Goal: Task Accomplishment & Management: Use online tool/utility

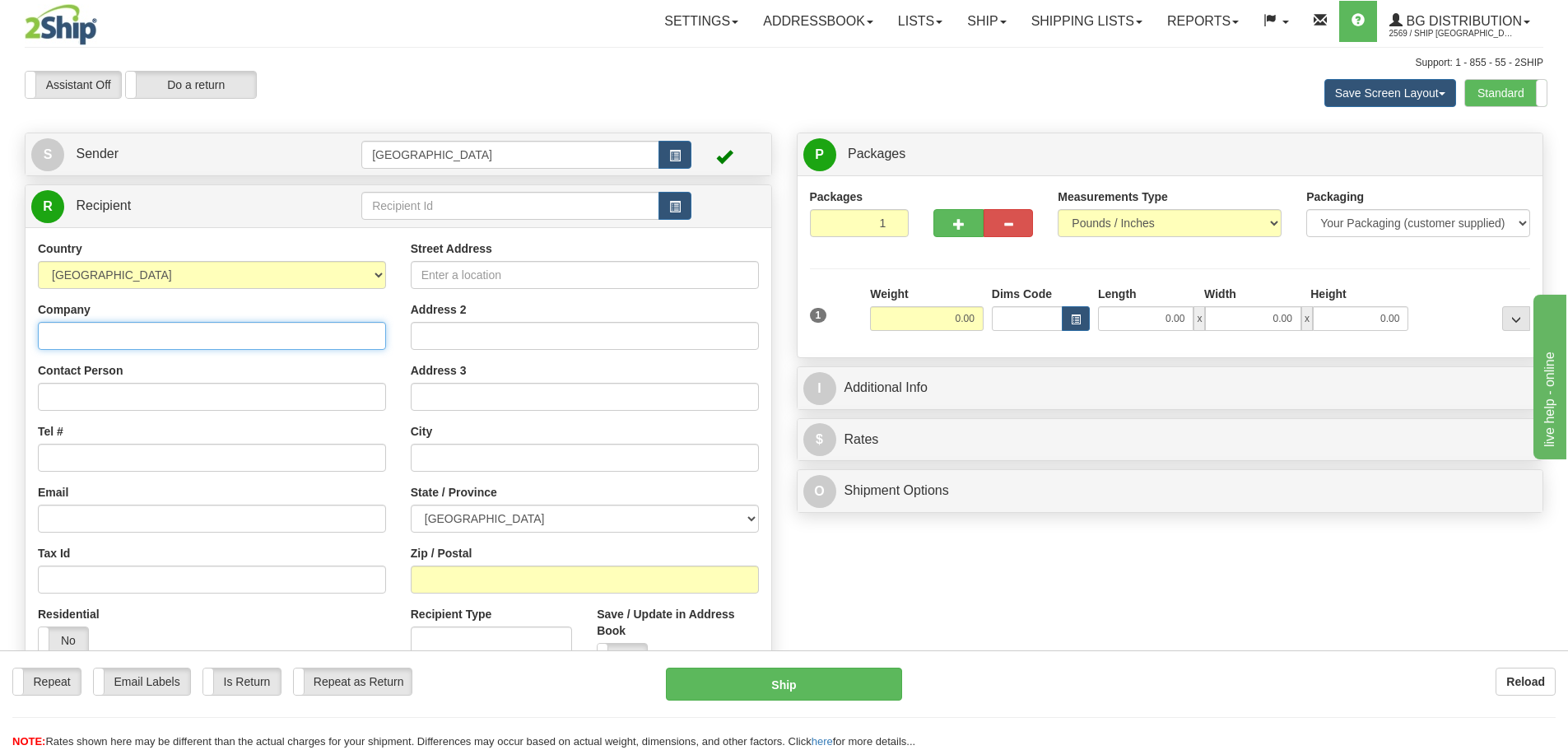
click at [250, 338] on input "Company" at bounding box center [212, 335] width 348 height 28
type input "CRL"
click at [179, 460] on input "Tel #" at bounding box center [212, 457] width 348 height 28
type input "555-555-5555"
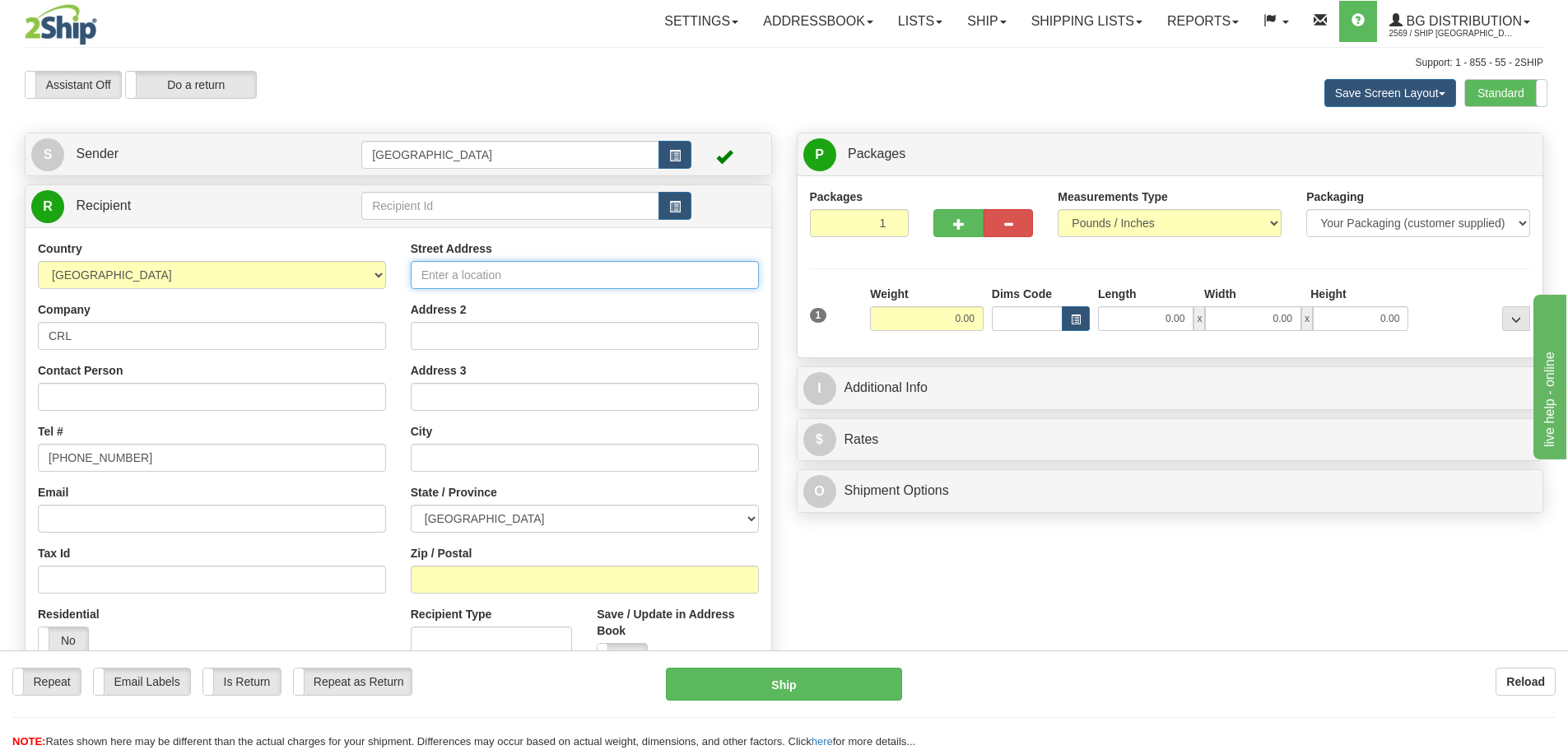
click at [512, 276] on input "Street Address" at bounding box center [584, 274] width 348 height 28
type input "4200 116TH AVE SE"
click at [481, 460] on input "text" at bounding box center [584, 457] width 348 height 28
type input "CALGARY"
click at [553, 419] on div "Street Address 4200 116TH AVE SE Address 2 Address 3 City CALGARY State / Provi…" at bounding box center [585, 492] width 373 height 504
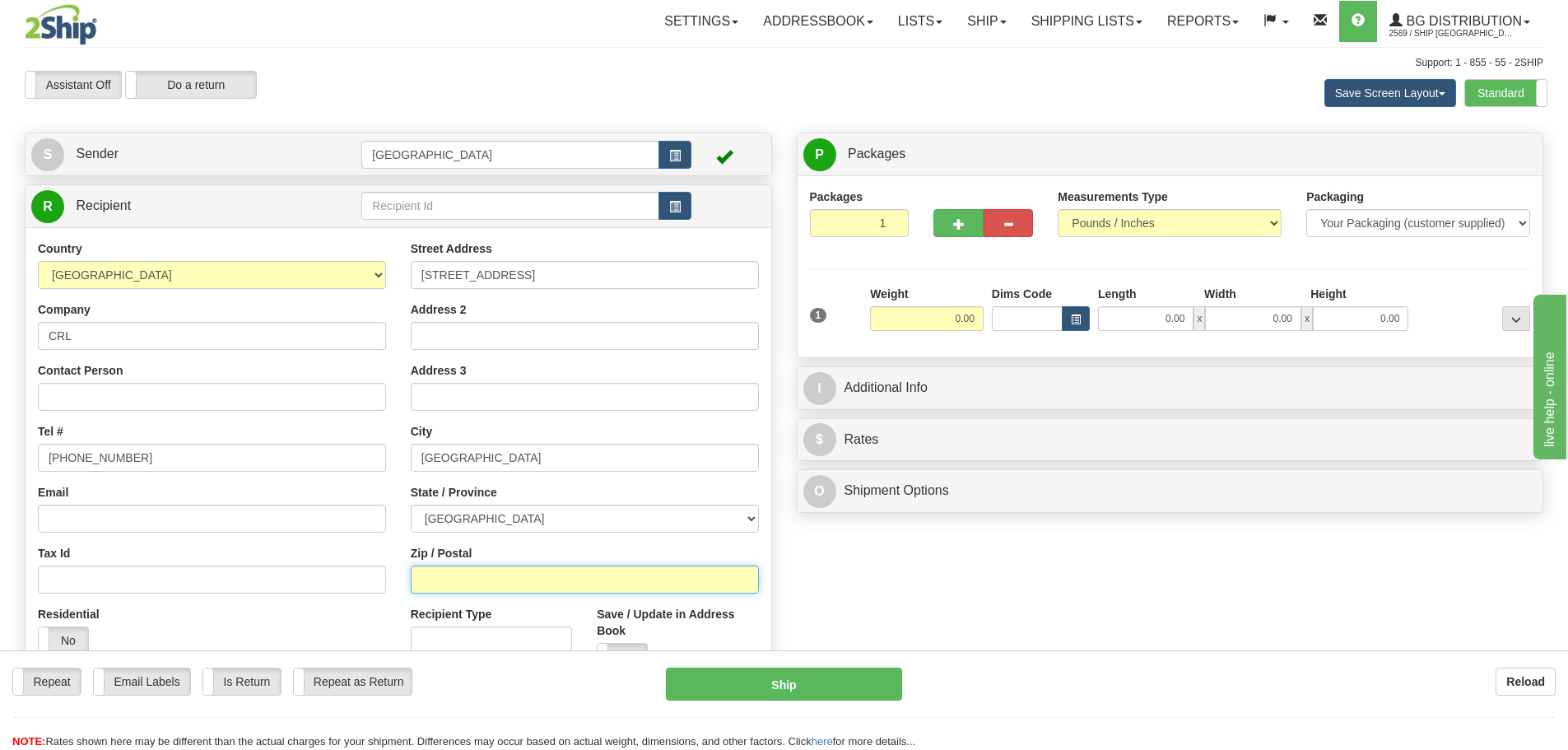
click at [471, 578] on input "Zip / Postal" at bounding box center [584, 579] width 348 height 28
type input "T2Z 4B5"
click at [977, 319] on input "0.00" at bounding box center [927, 318] width 113 height 25
type input "6.00"
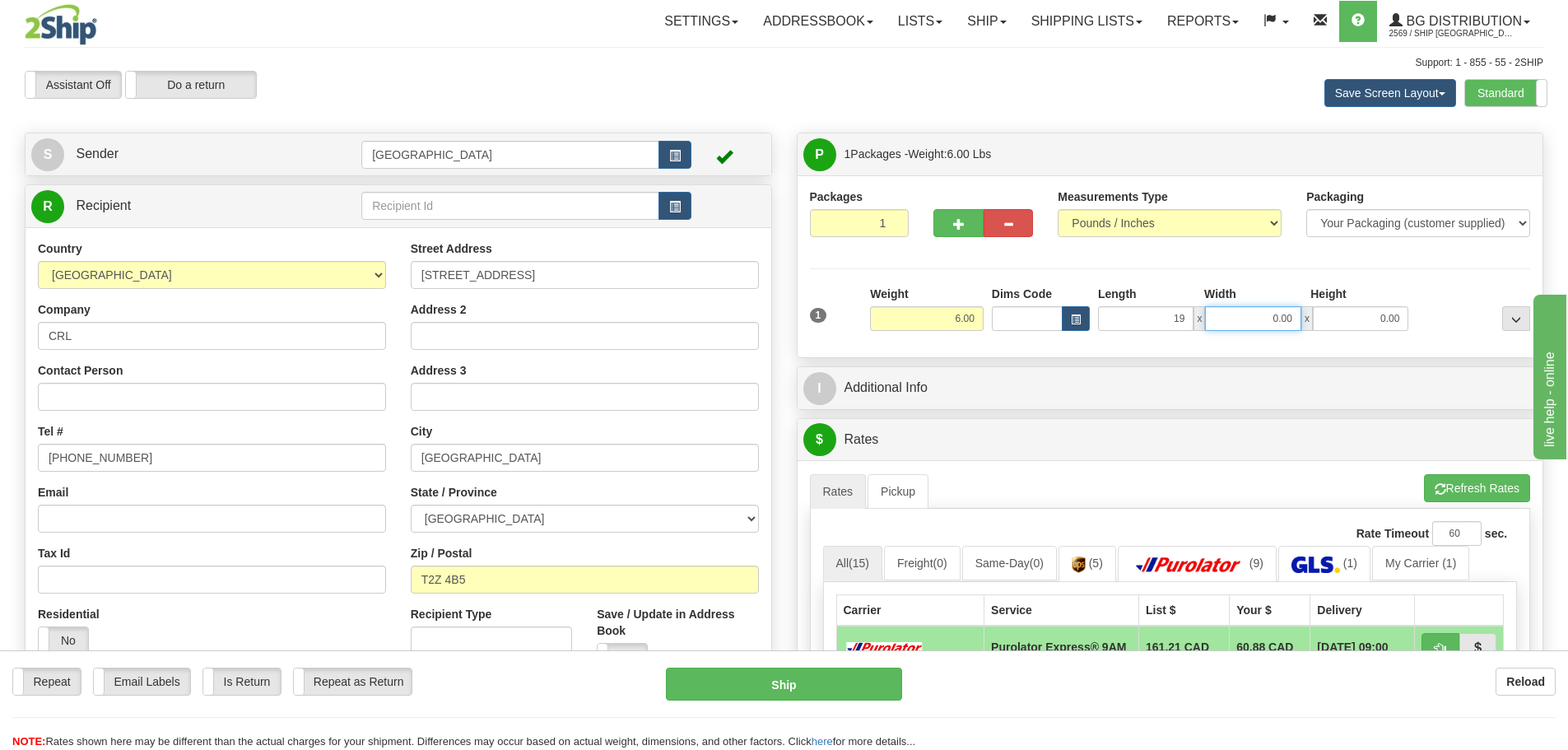
type input "19.00"
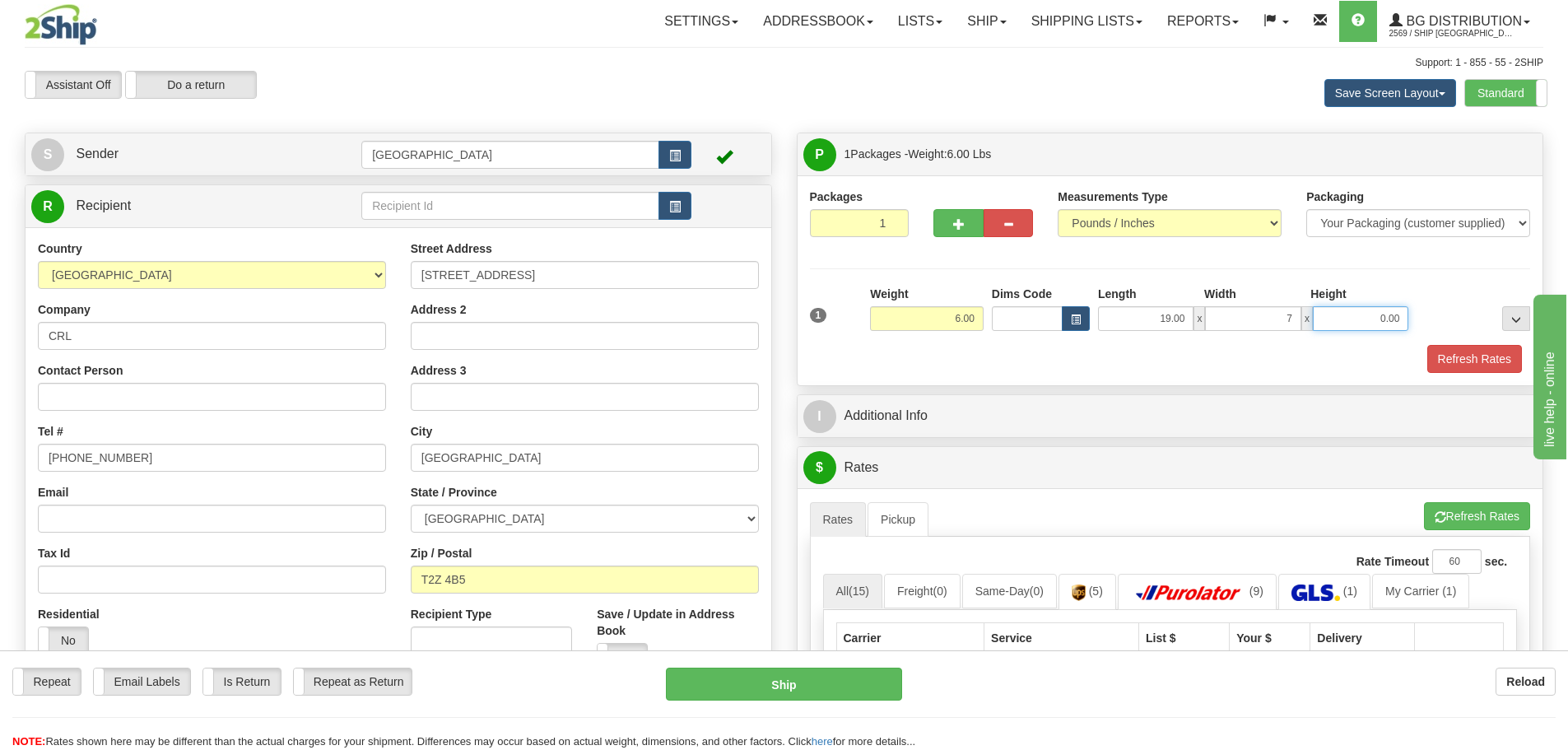
type input "7.00"
type input "4.00"
click at [1461, 361] on button "Refresh Rates" at bounding box center [1474, 358] width 95 height 28
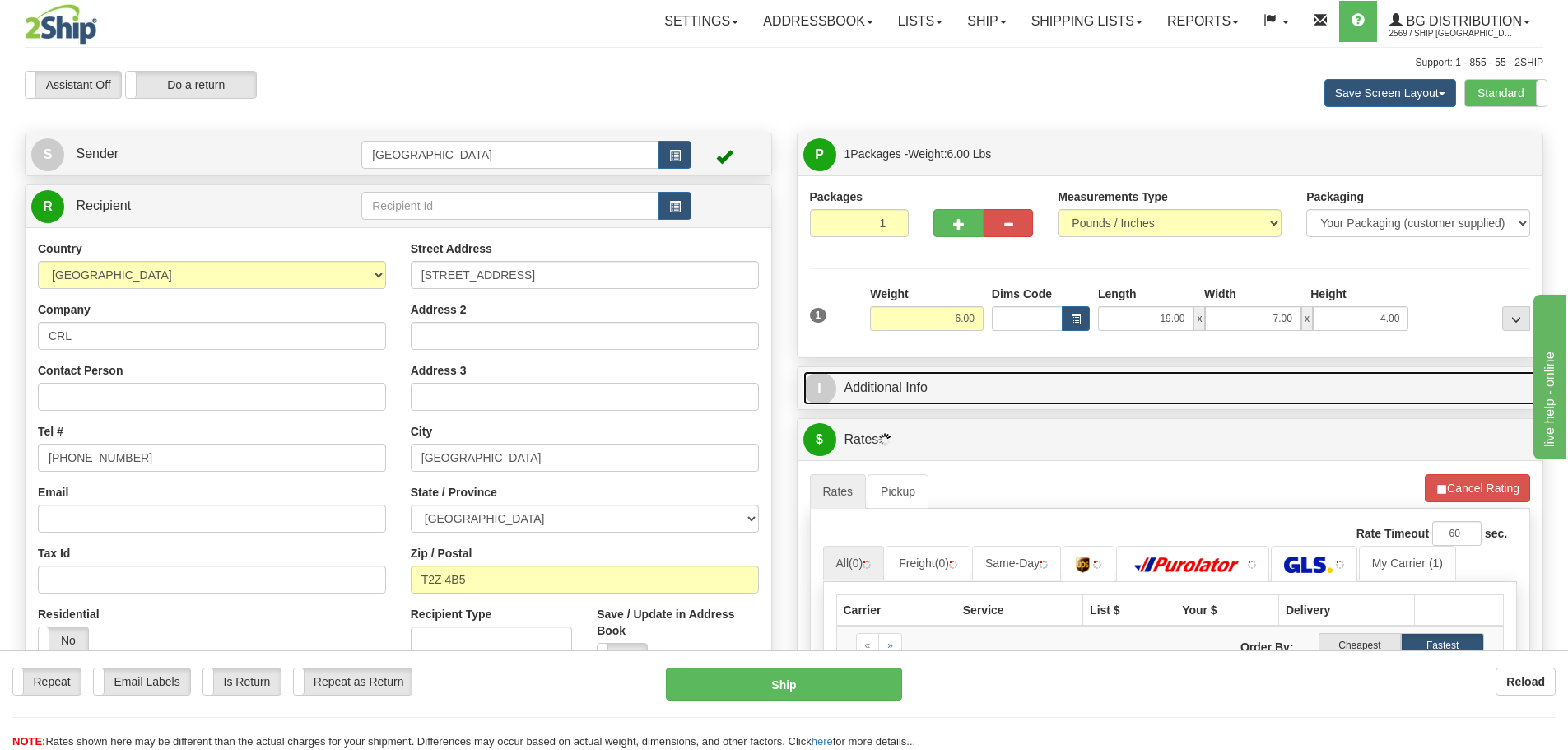
click at [1116, 393] on link "I Additional Info" at bounding box center [1169, 389] width 734 height 34
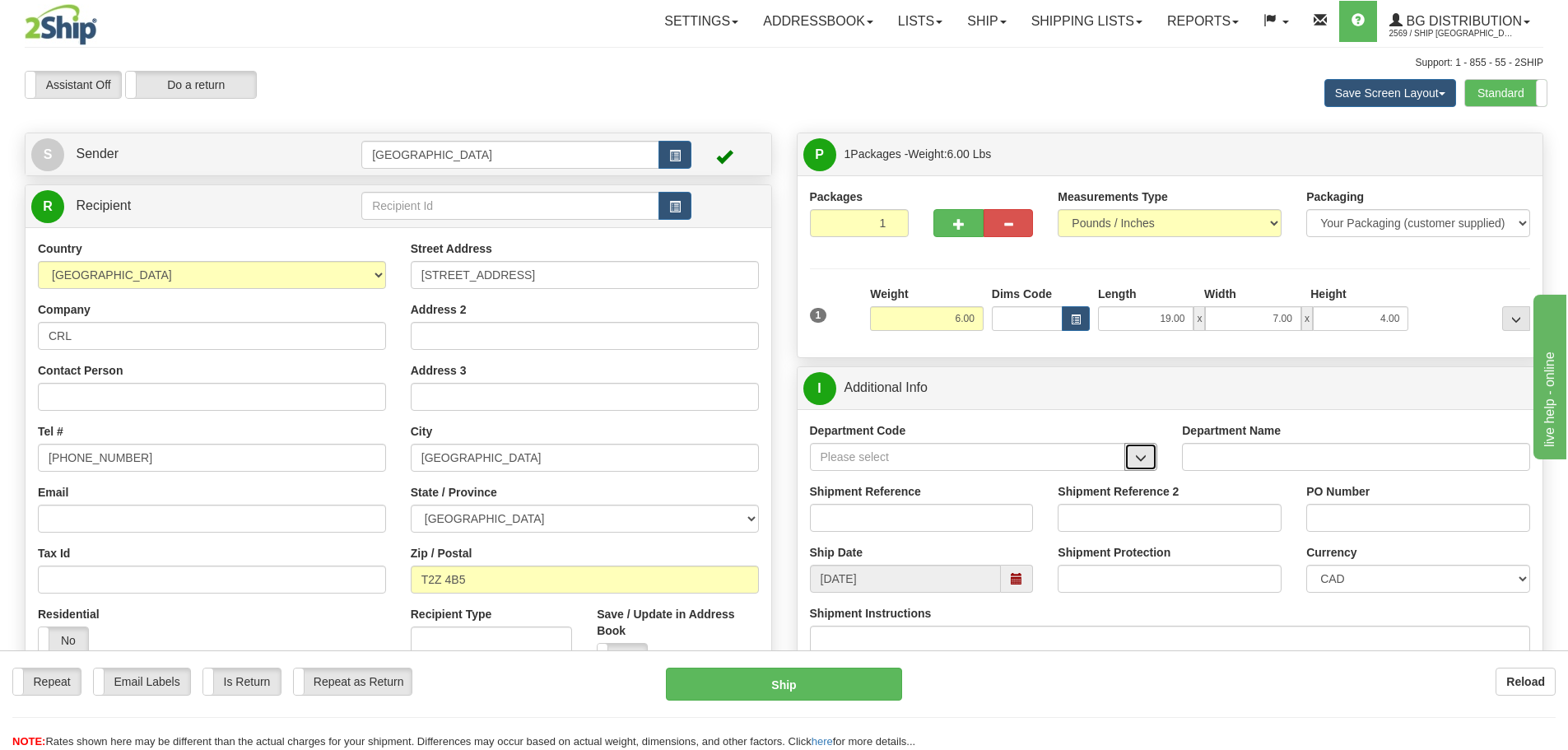
click at [1137, 460] on span "button" at bounding box center [1141, 458] width 12 height 11
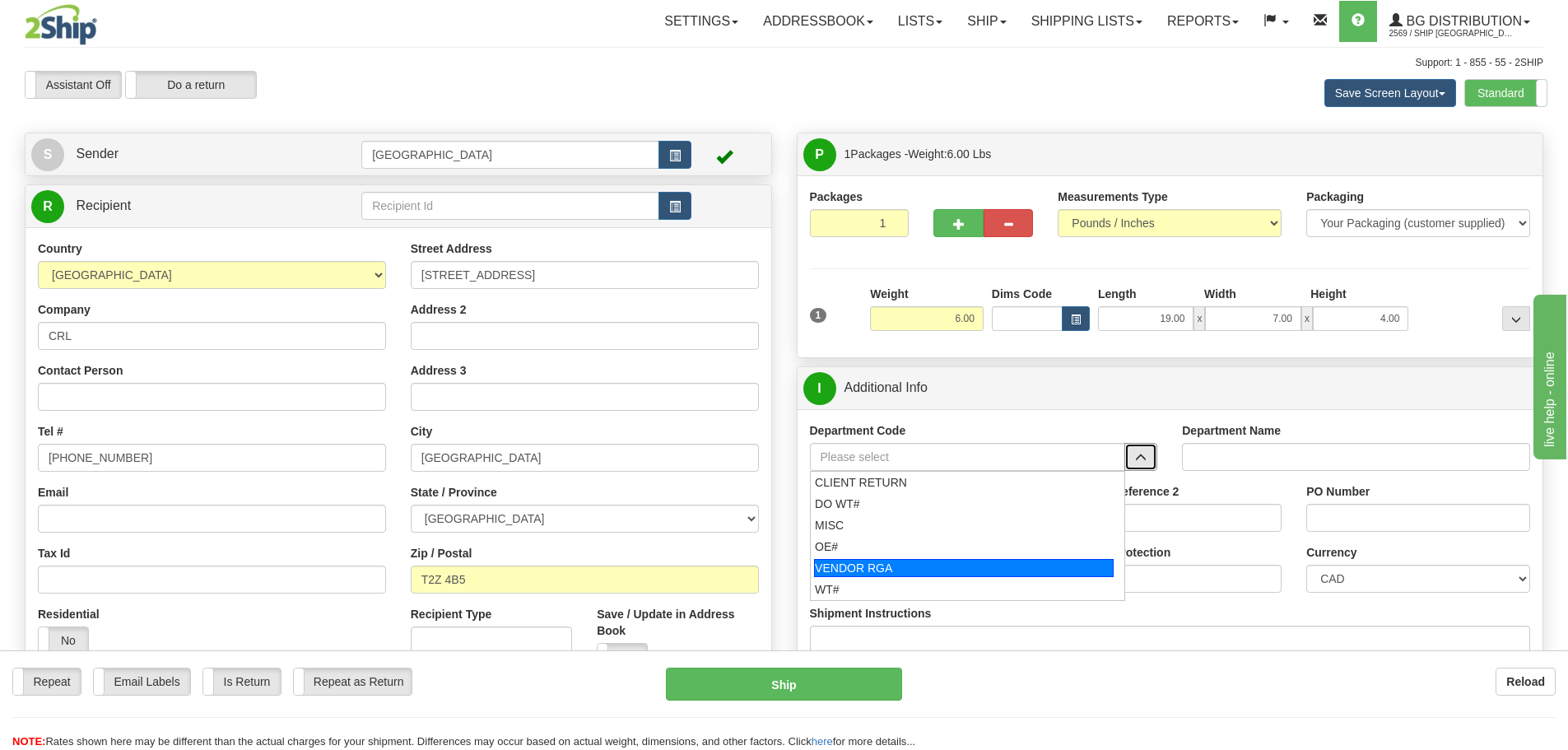
click at [897, 562] on div "VENDOR RGA" at bounding box center [964, 567] width 300 height 18
type input "VENDOR RGA"
type input "VENDOR RETURNS"
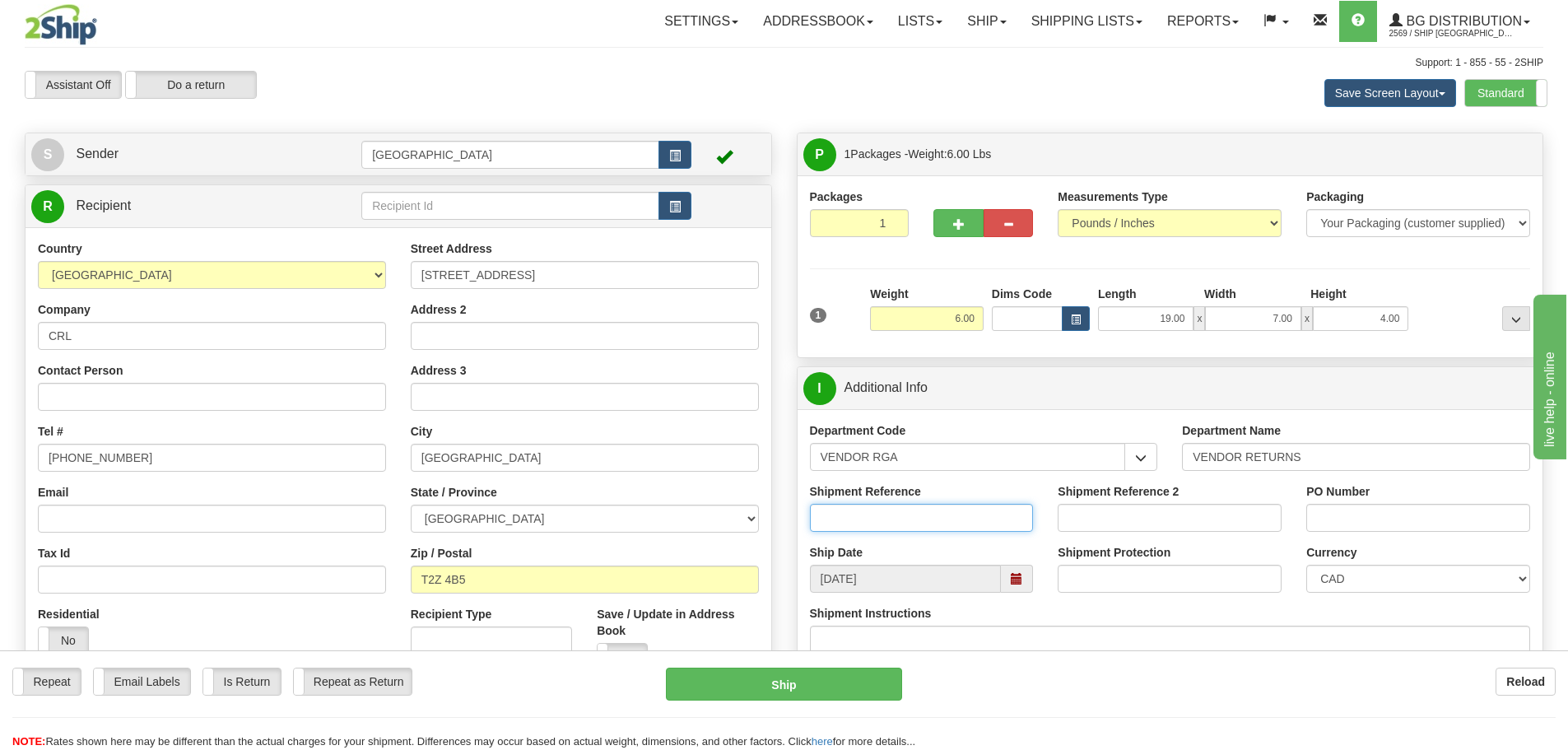
click at [984, 516] on input "Shipment Reference" at bounding box center [922, 517] width 224 height 28
type input "CM: 6008926"
click at [1337, 517] on input "PO Number" at bounding box center [1417, 517] width 224 height 28
type input "N/A"
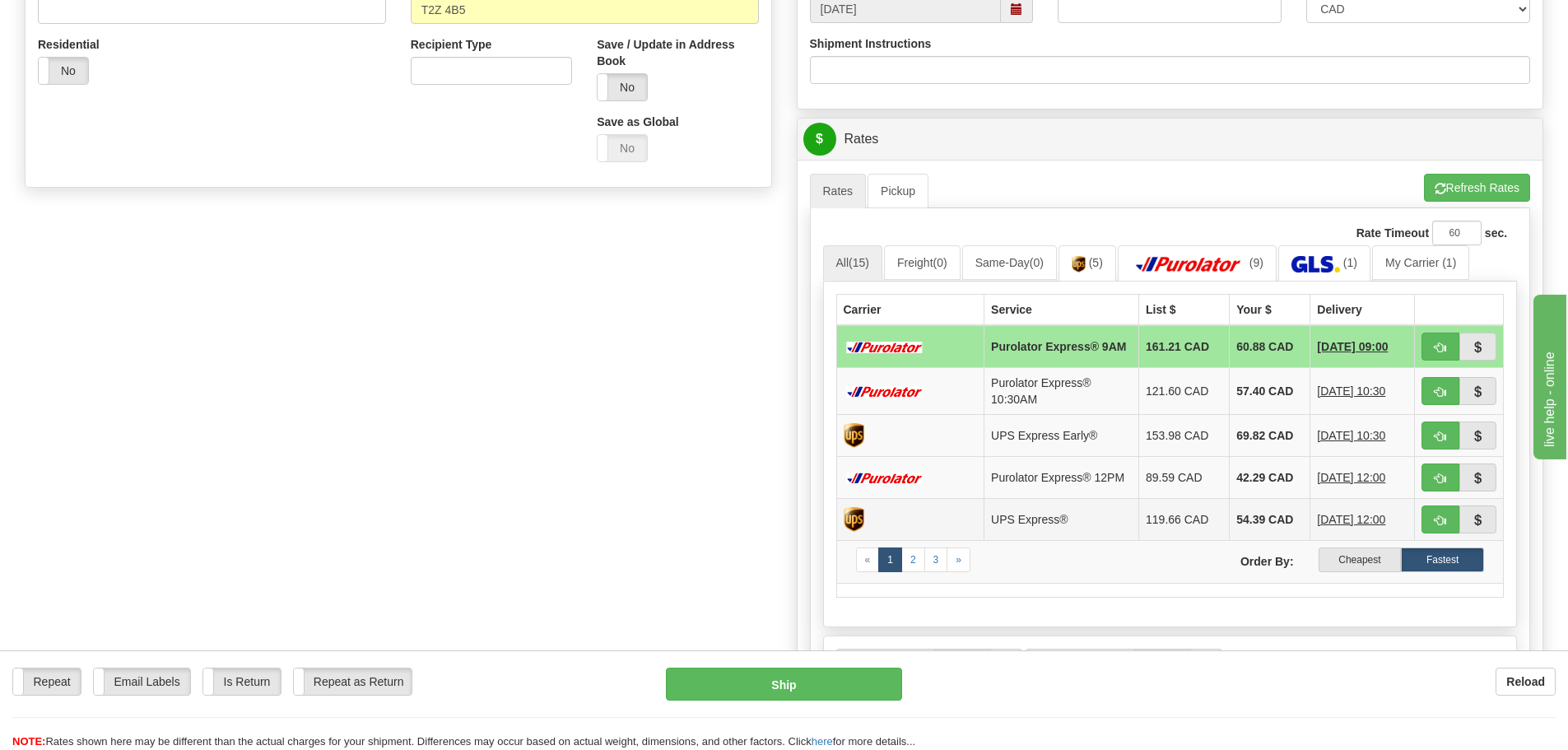
scroll to position [576, 0]
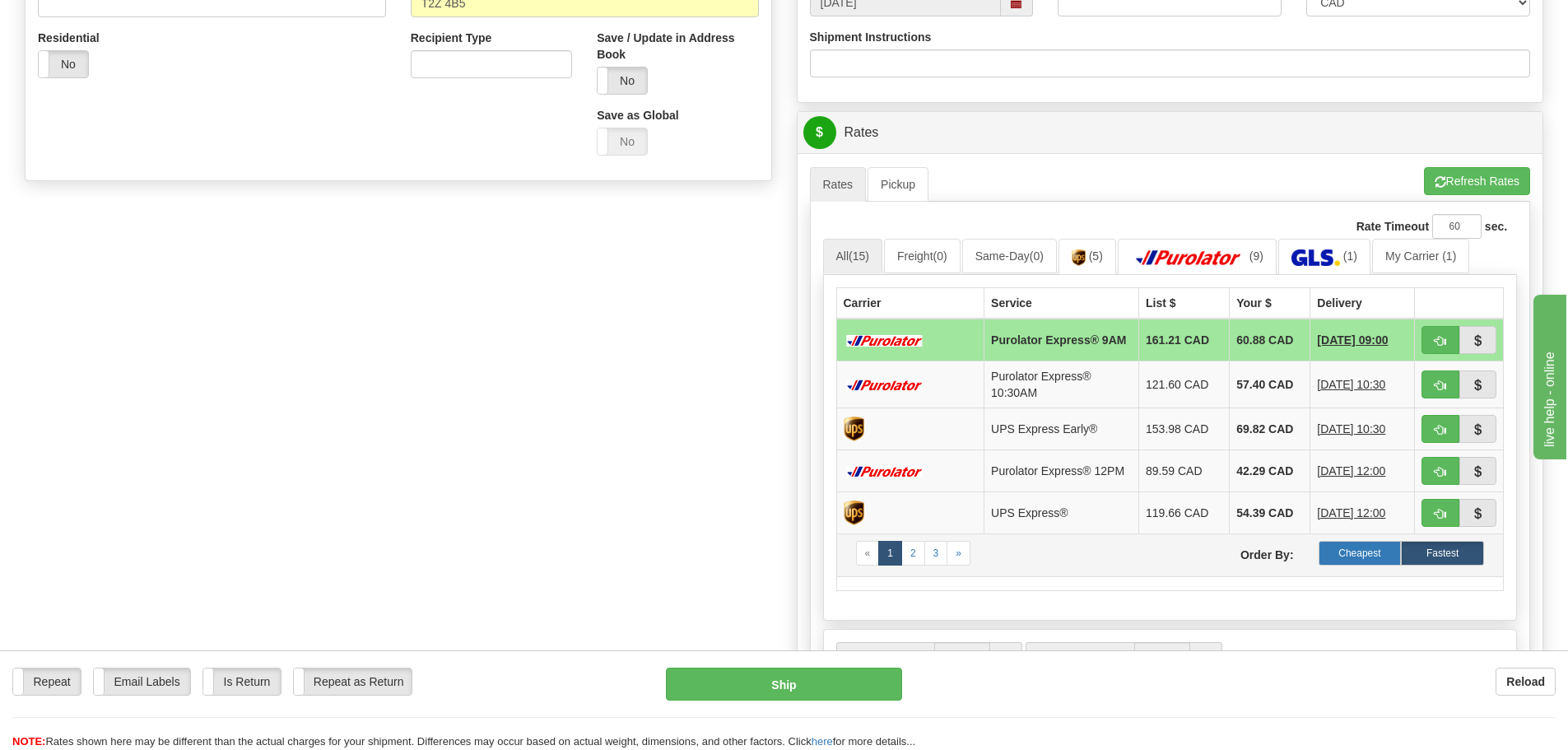
click at [1346, 561] on label "Cheapest" at bounding box center [1360, 553] width 83 height 25
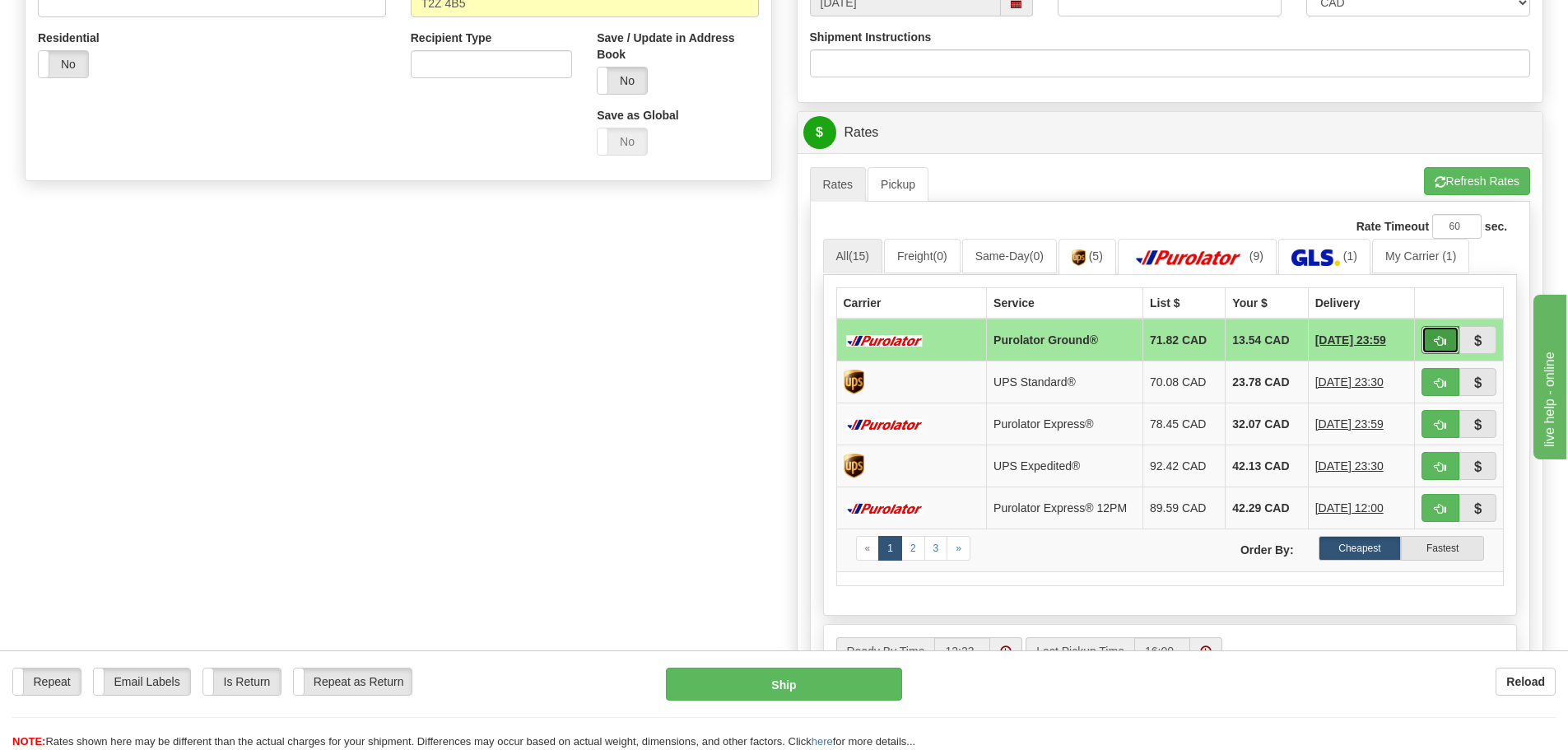
click at [1437, 341] on span "button" at bounding box center [1440, 341] width 12 height 11
type input "260"
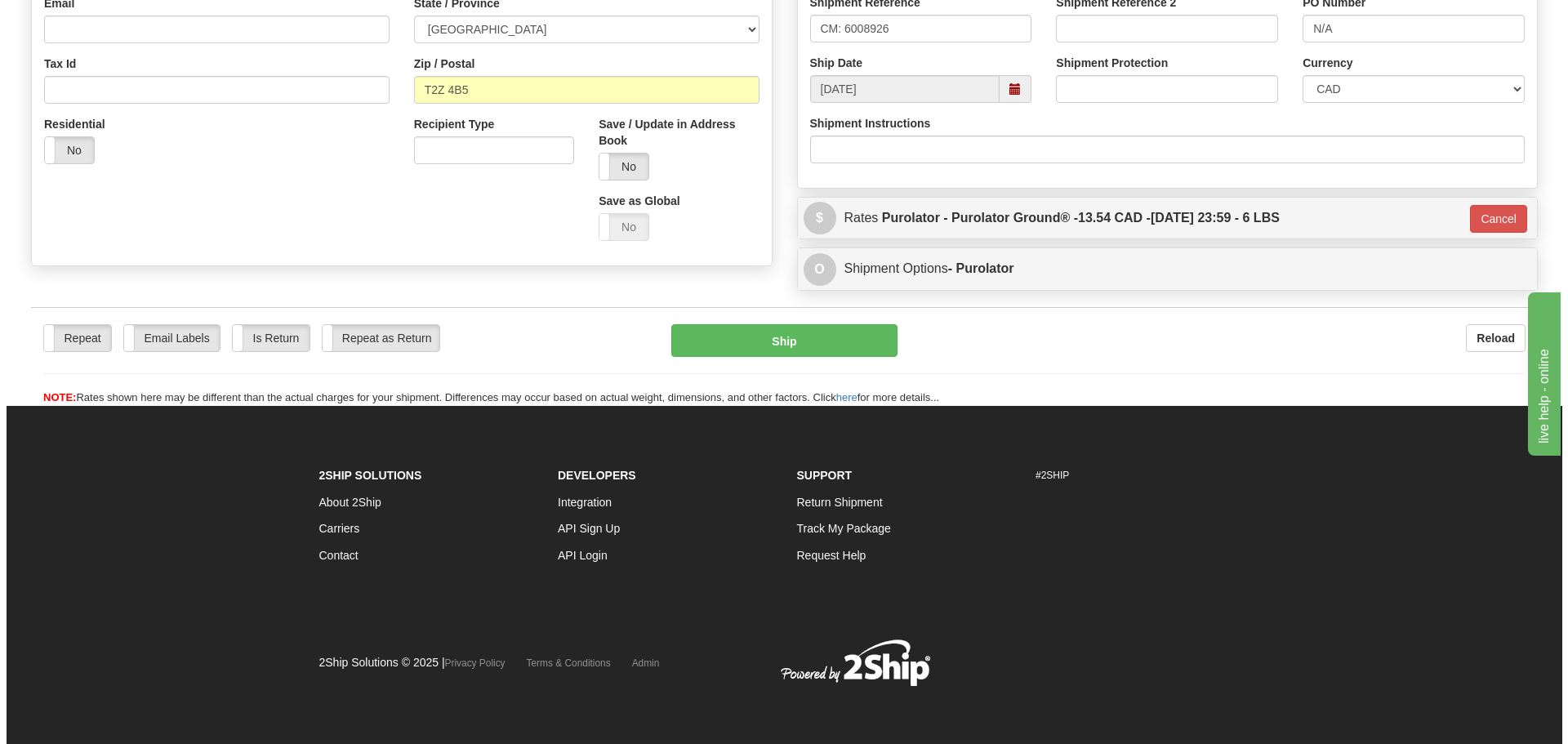
scroll to position [486, 0]
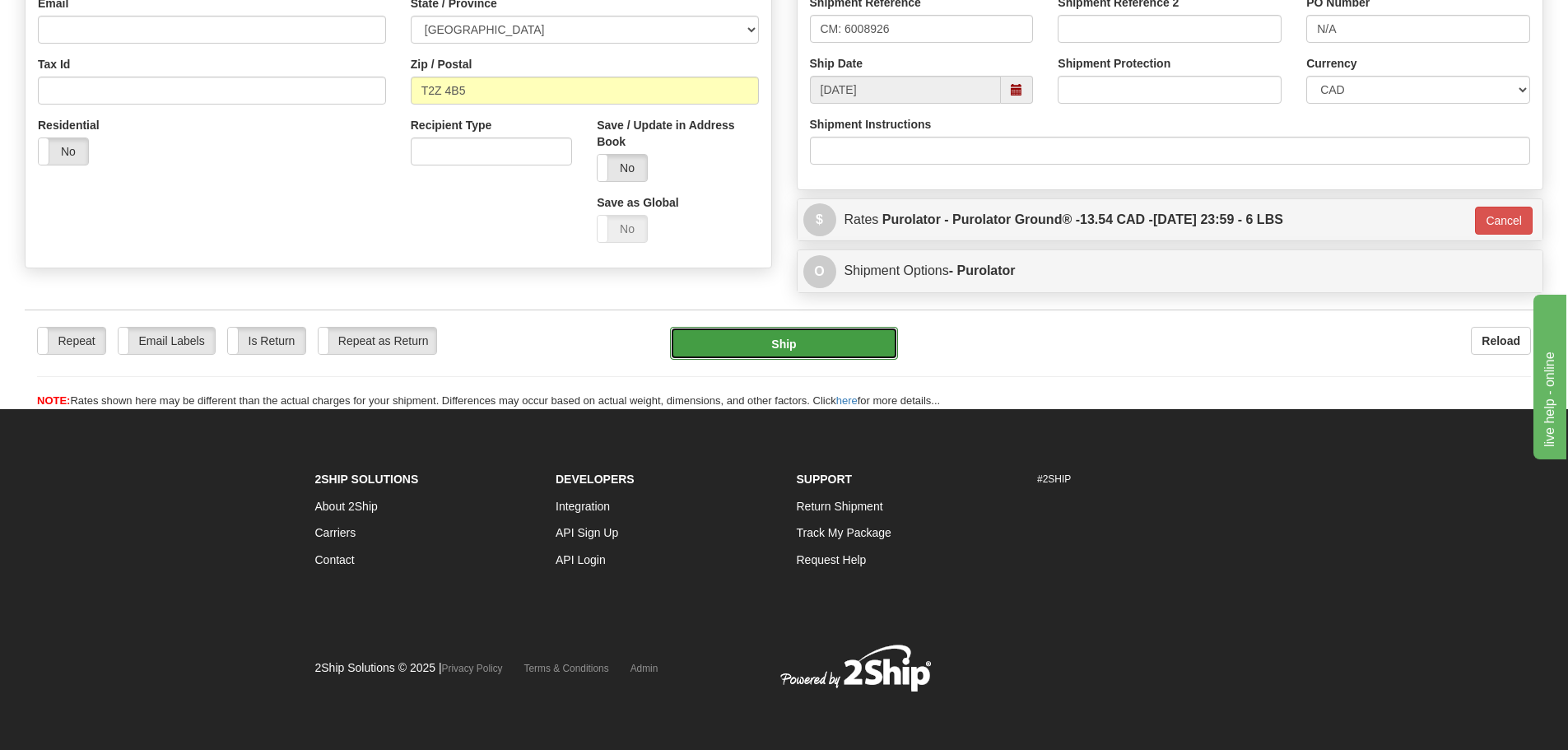
click at [814, 340] on button "Ship" at bounding box center [784, 343] width 228 height 33
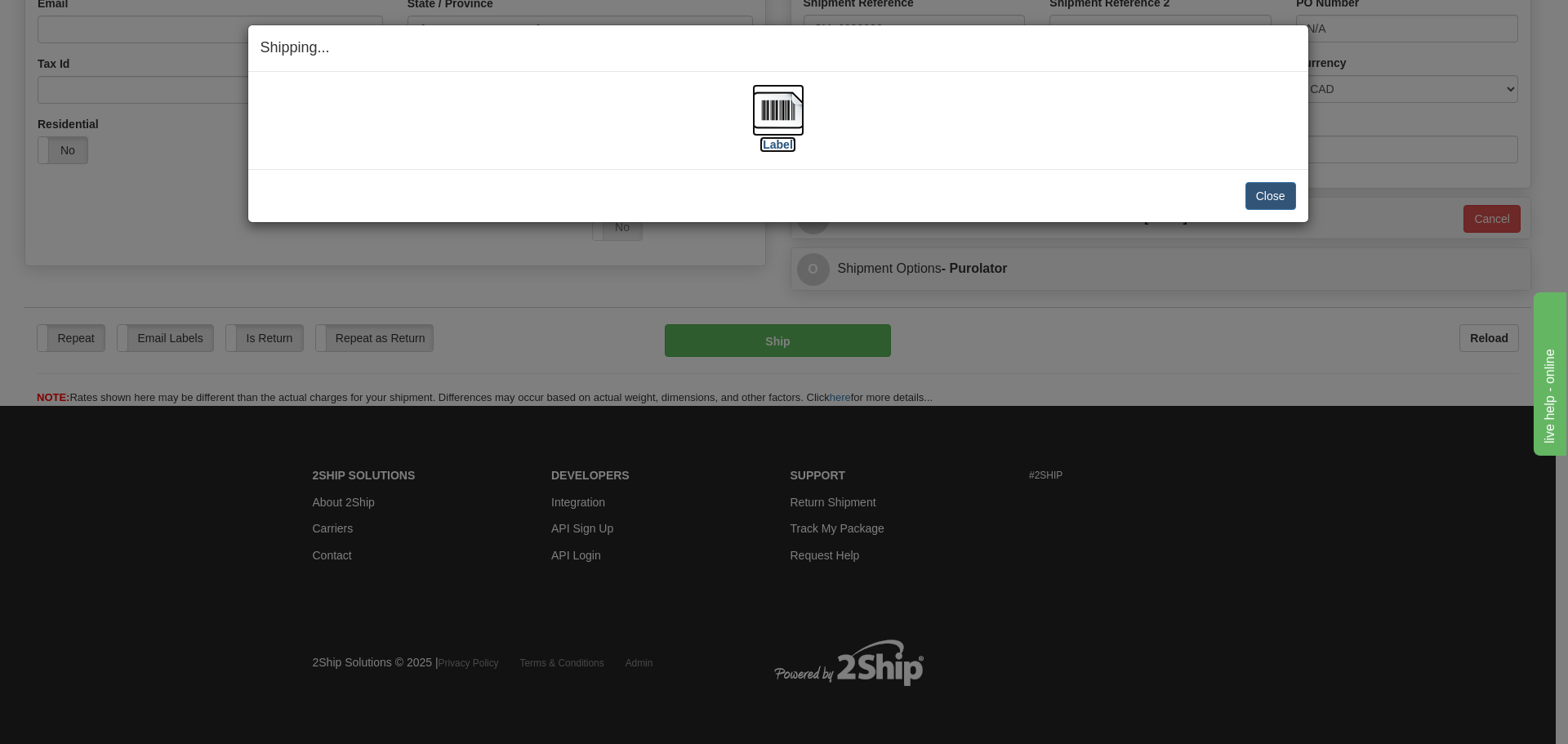
click at [770, 146] on label "[Label]" at bounding box center [778, 144] width 38 height 16
click at [1266, 192] on button "Close" at bounding box center [1271, 196] width 50 height 28
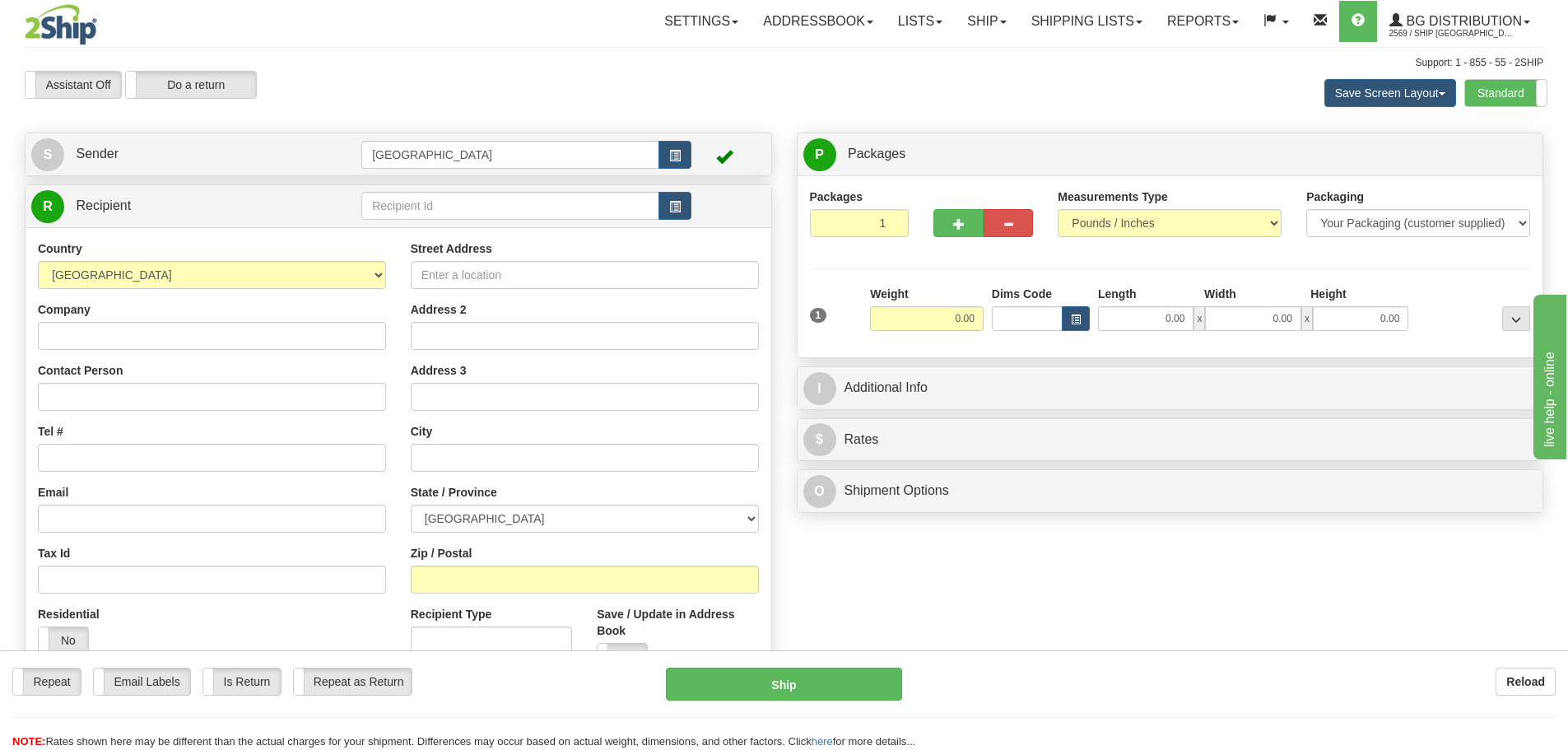
click at [1148, 539] on div "Create a label for the return Create Pickup Without Label S" at bounding box center [784, 449] width 1543 height 633
click at [398, 212] on input "text" at bounding box center [510, 206] width 298 height 28
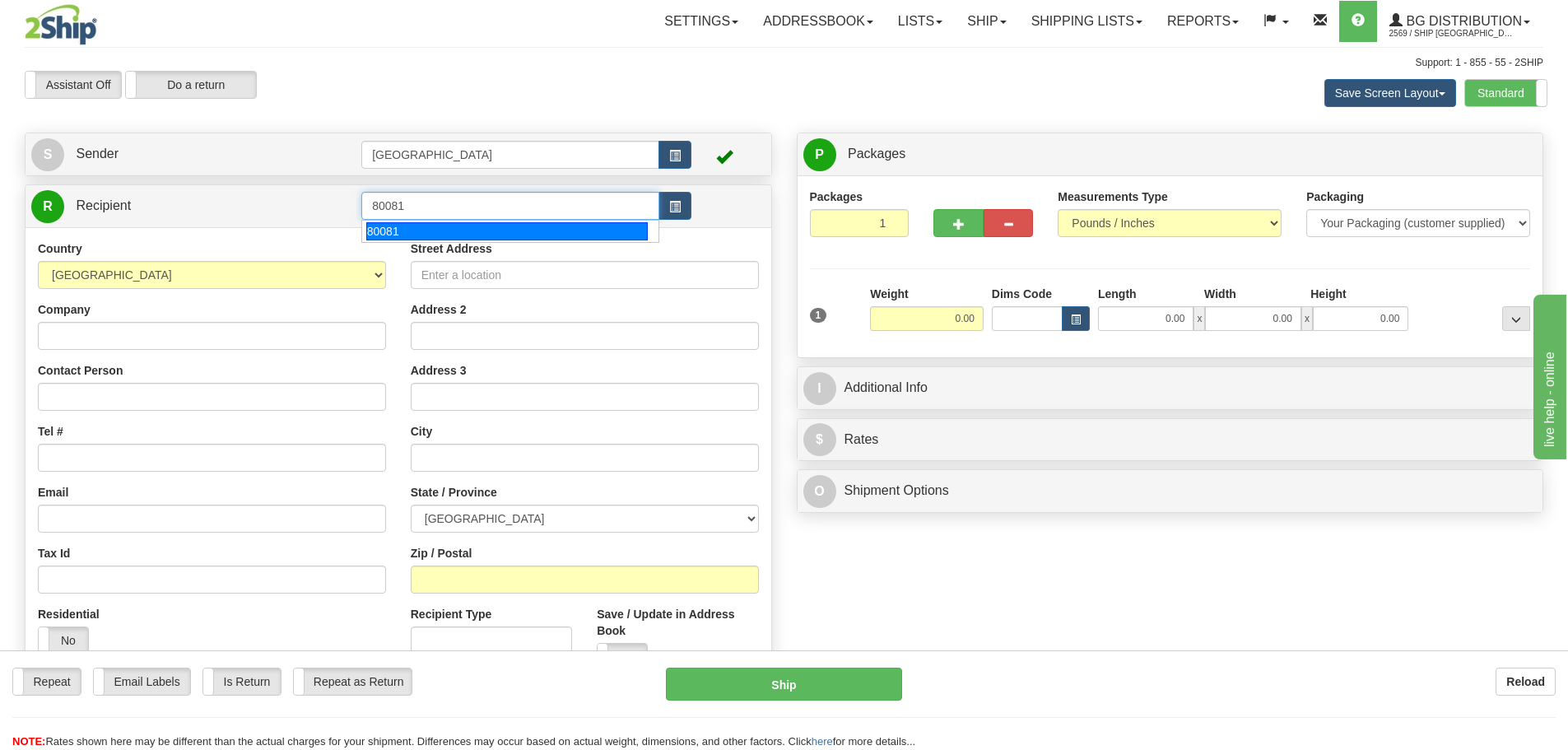
click at [385, 235] on div "80081" at bounding box center [508, 231] width 283 height 18
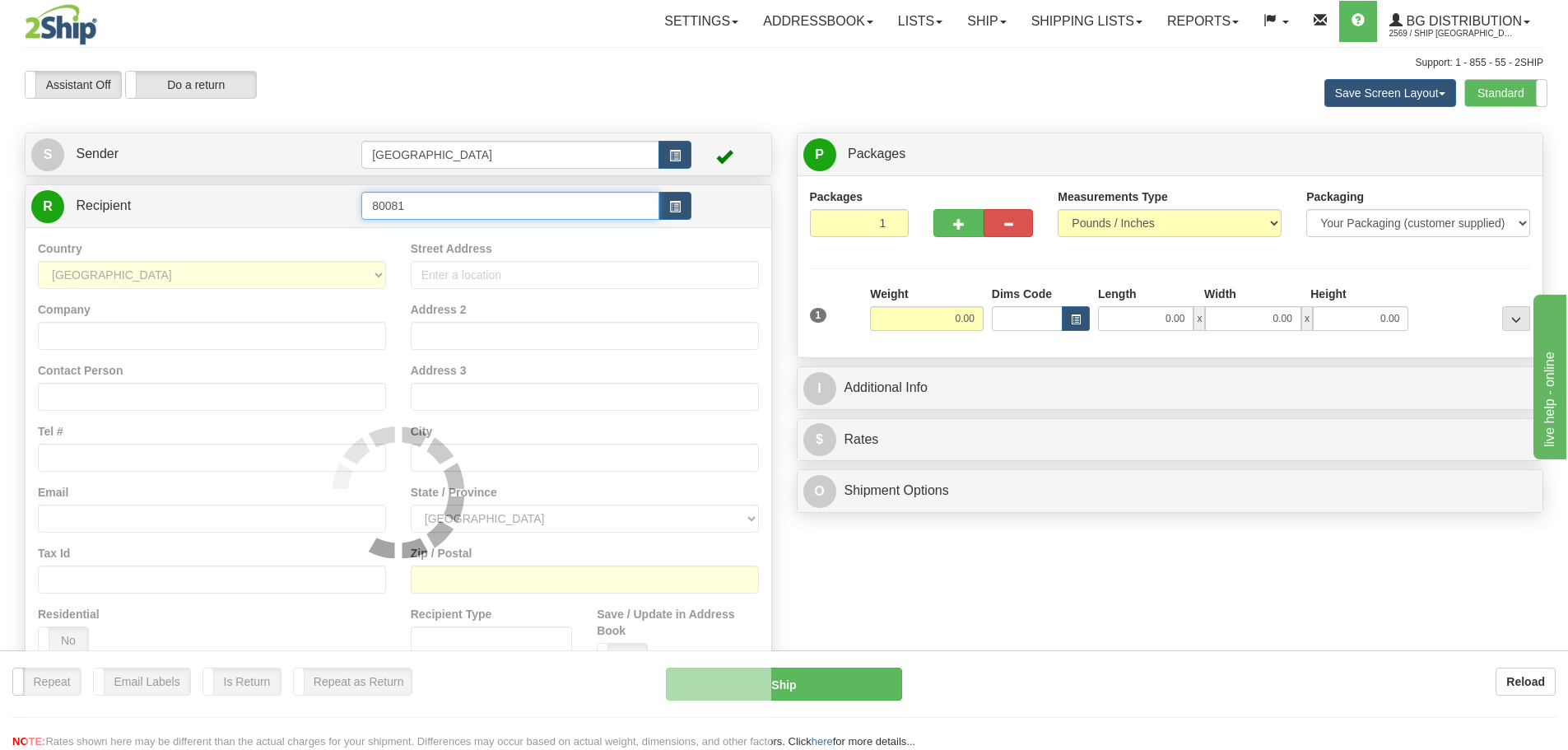
type input "80081"
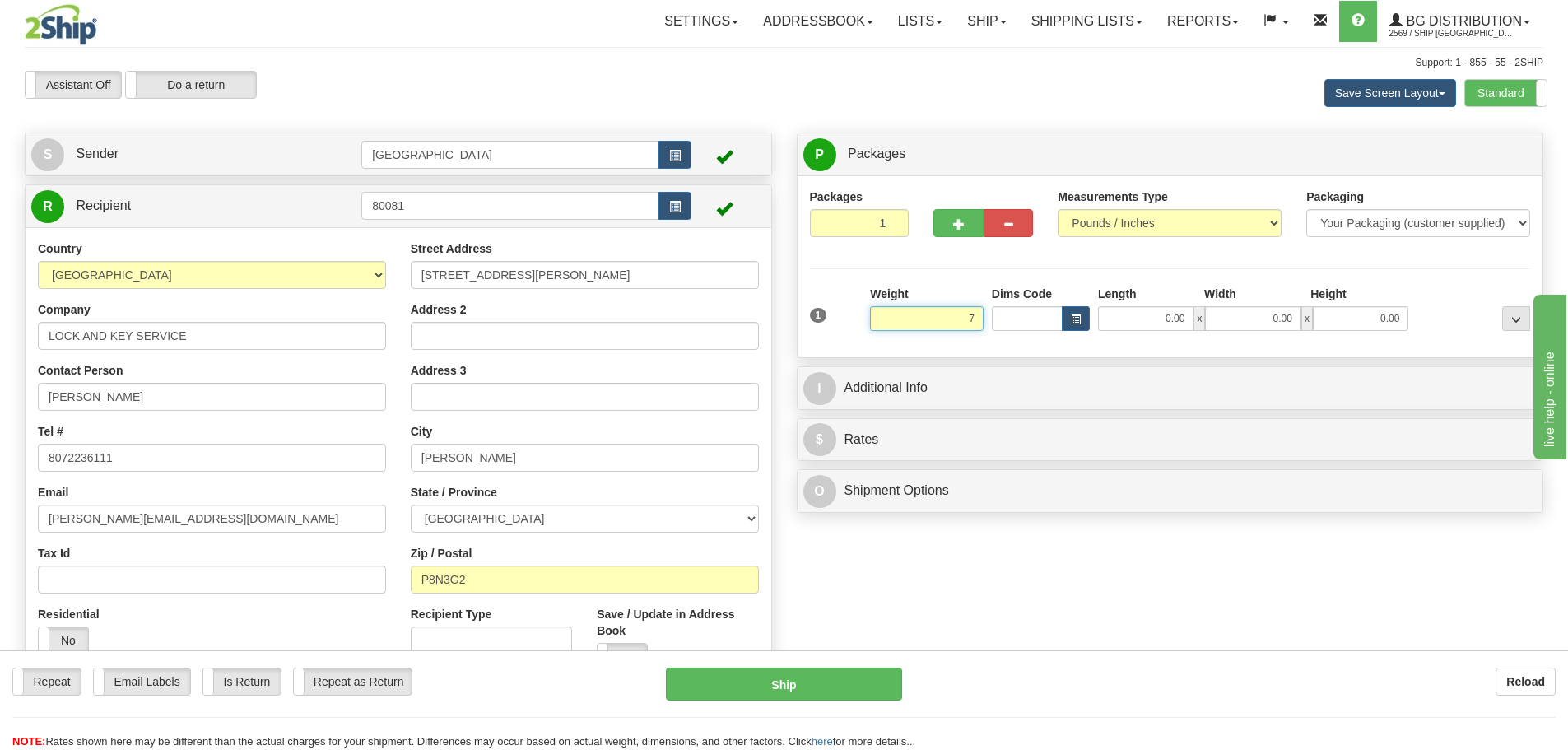
type input "7.00"
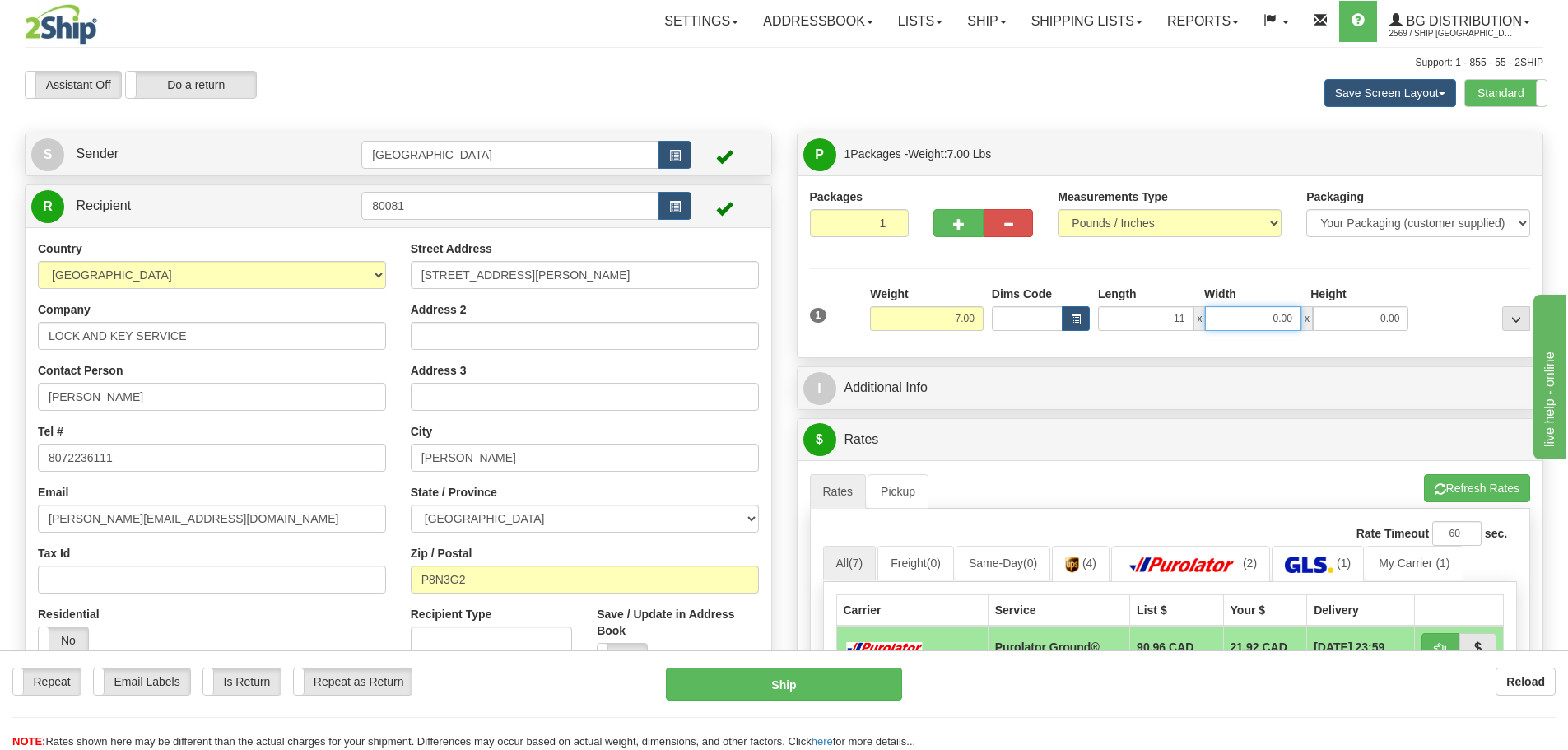
type input "11.00"
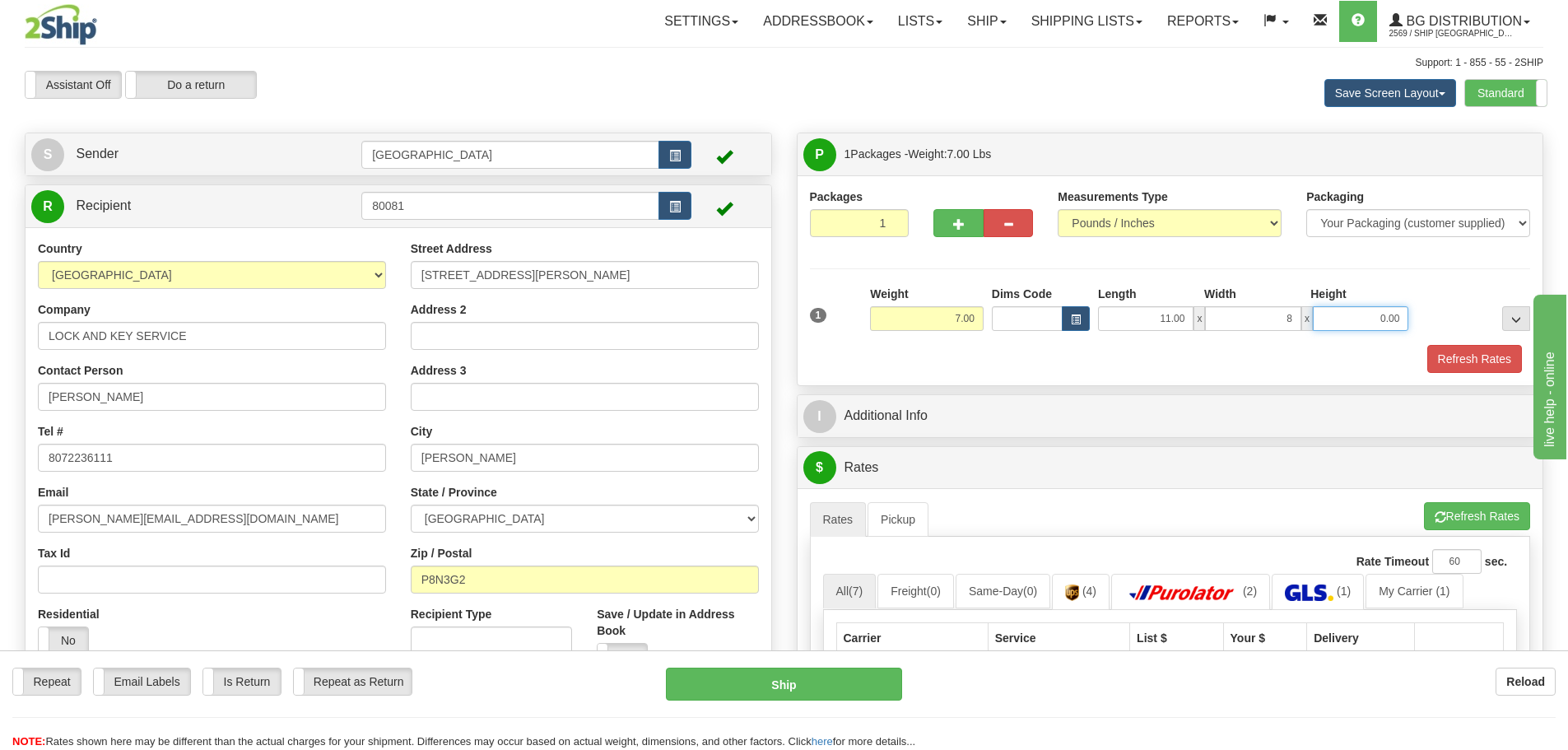
type input "8.00"
click at [1466, 356] on button "Refresh Rates" at bounding box center [1474, 358] width 95 height 28
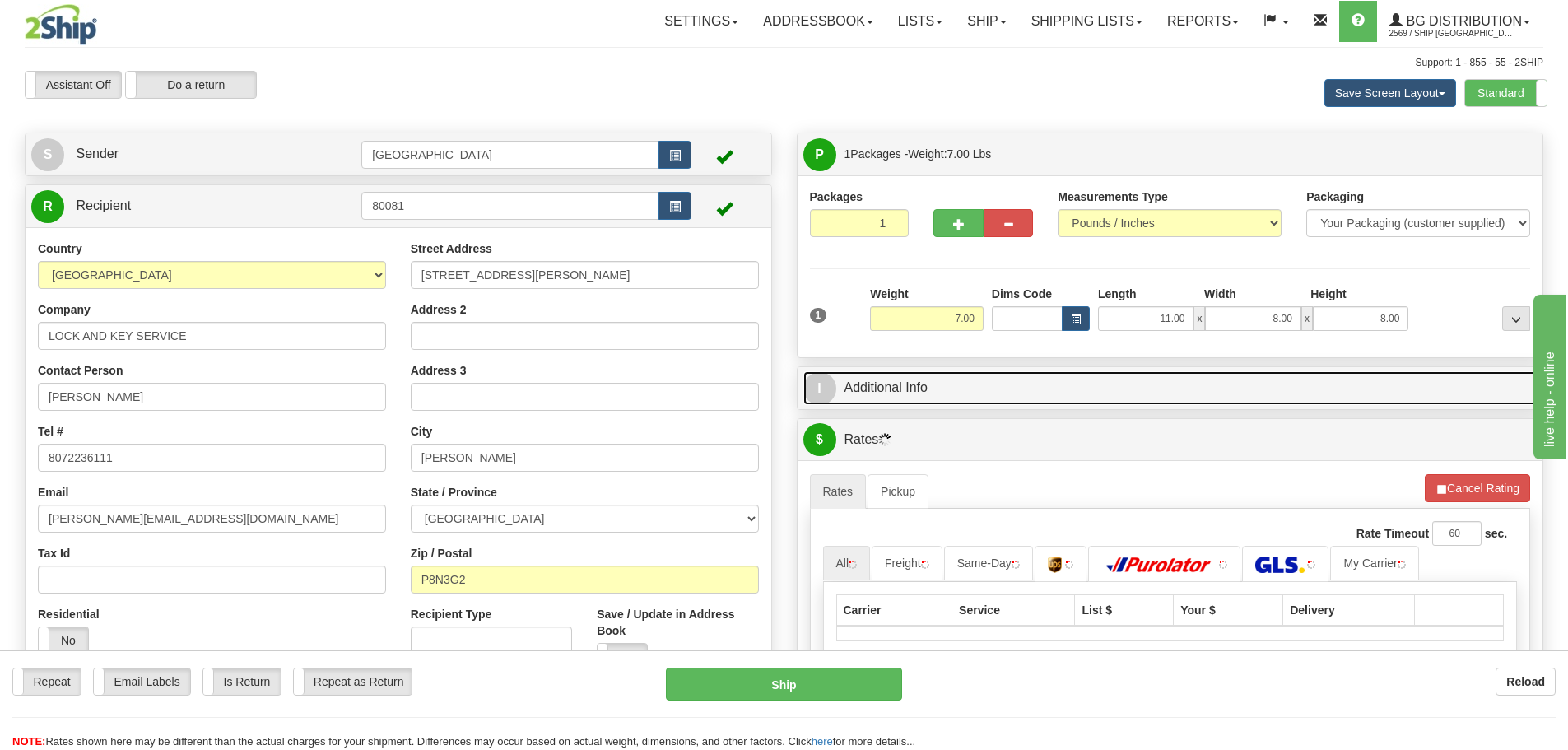
click at [988, 393] on link "I Additional Info" at bounding box center [1169, 389] width 734 height 34
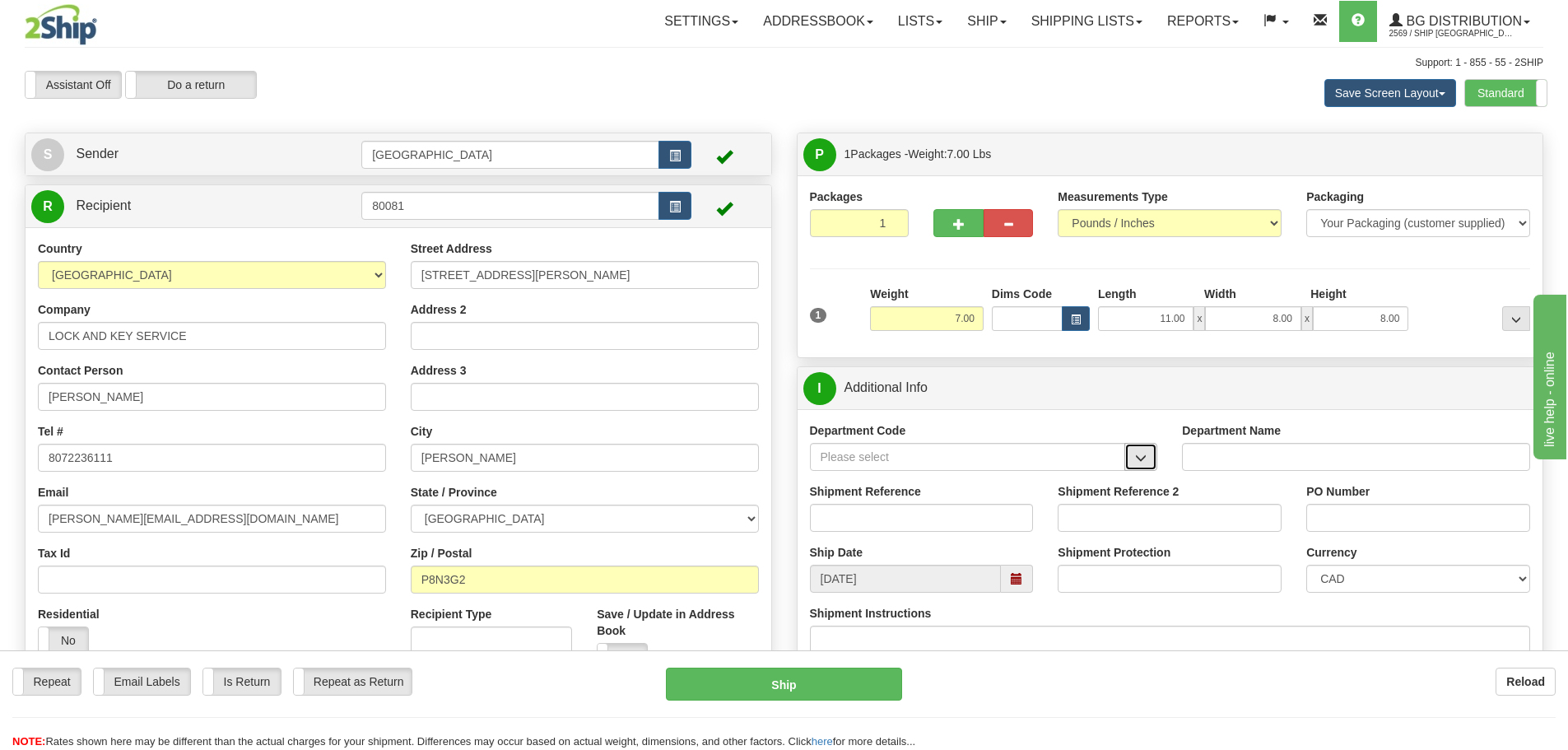
click at [1133, 455] on button "button" at bounding box center [1140, 456] width 33 height 28
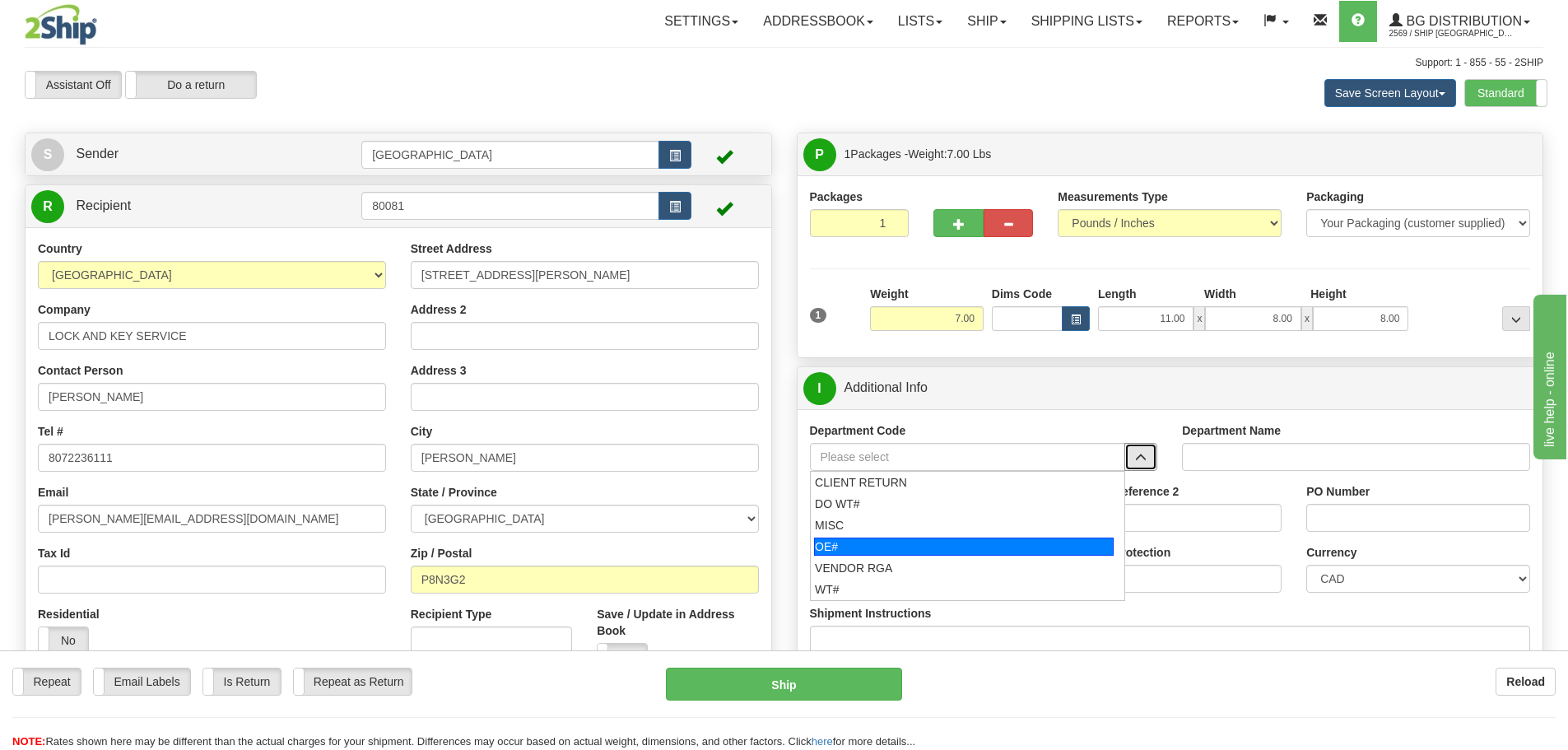
click at [918, 544] on div "OE#" at bounding box center [964, 546] width 300 height 18
type input "OE#"
type input "ORDERS"
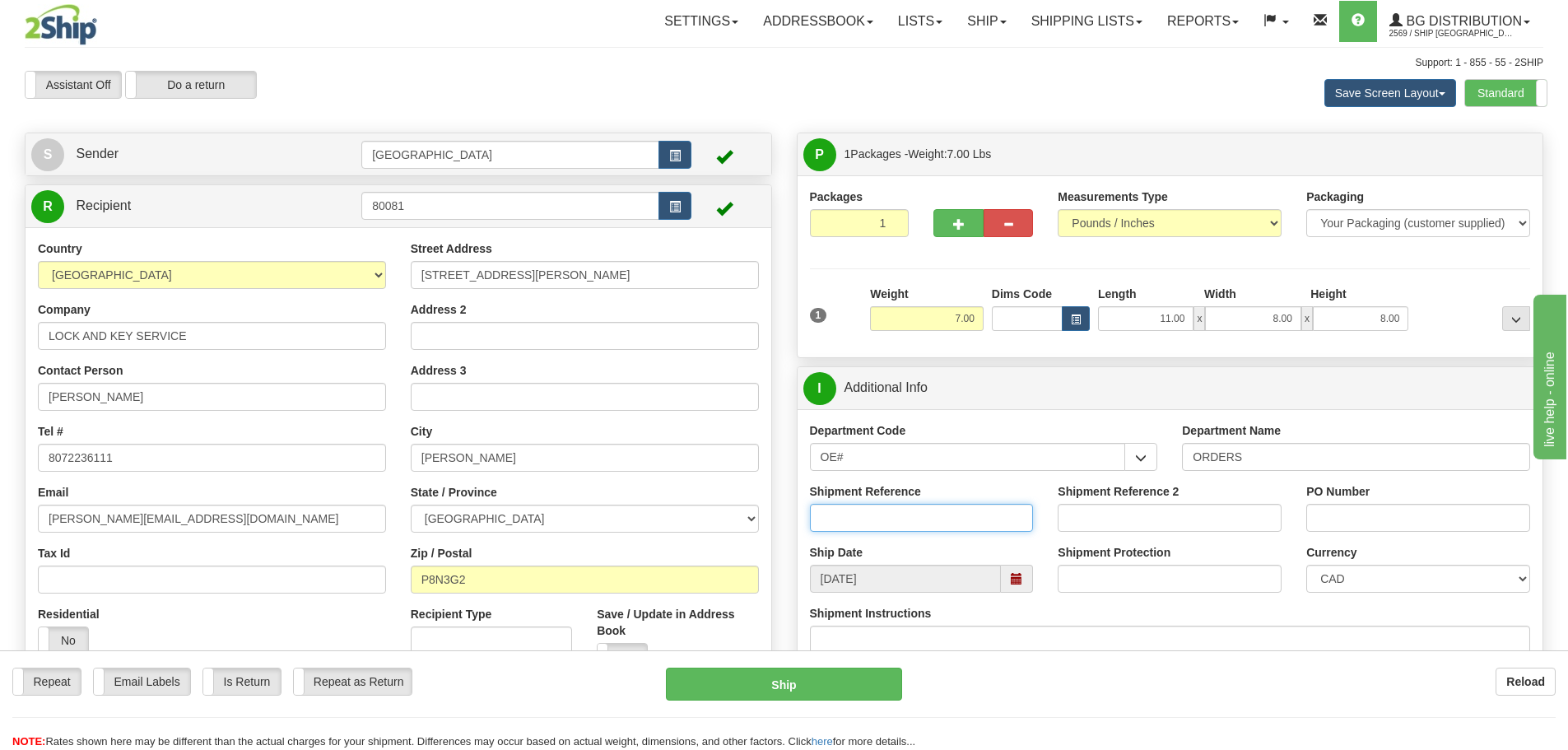
click at [940, 514] on input "Shipment Reference" at bounding box center [922, 517] width 224 height 28
type input "90041084-00 90041162-01 90041168-00"
click at [1329, 513] on input "PO Number" at bounding box center [1417, 517] width 224 height 28
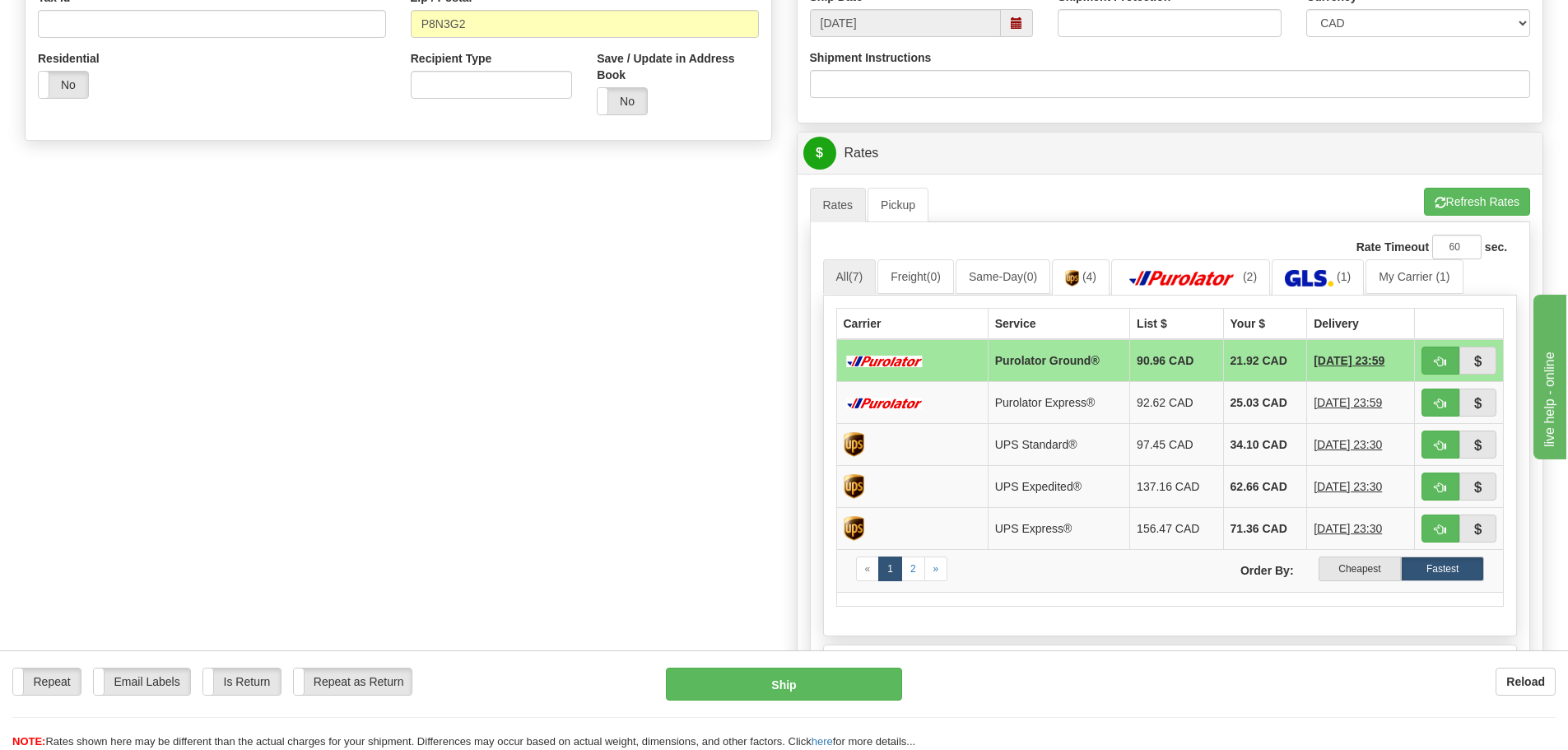
scroll to position [659, 0]
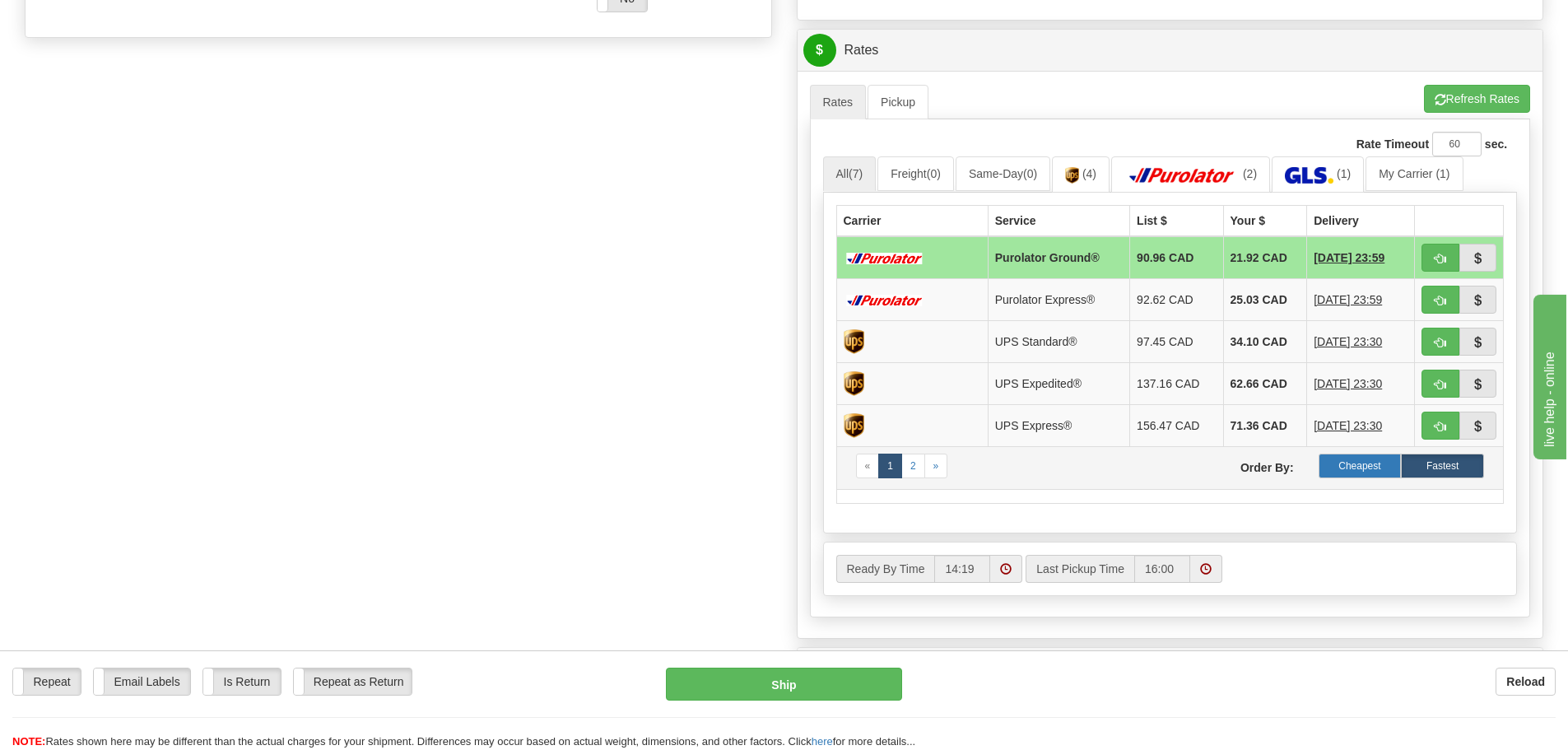
type input "TODD/PRIMUS"
click at [1358, 467] on label "Cheapest" at bounding box center [1360, 466] width 83 height 25
click at [1432, 255] on button "button" at bounding box center [1439, 257] width 38 height 28
type input "260"
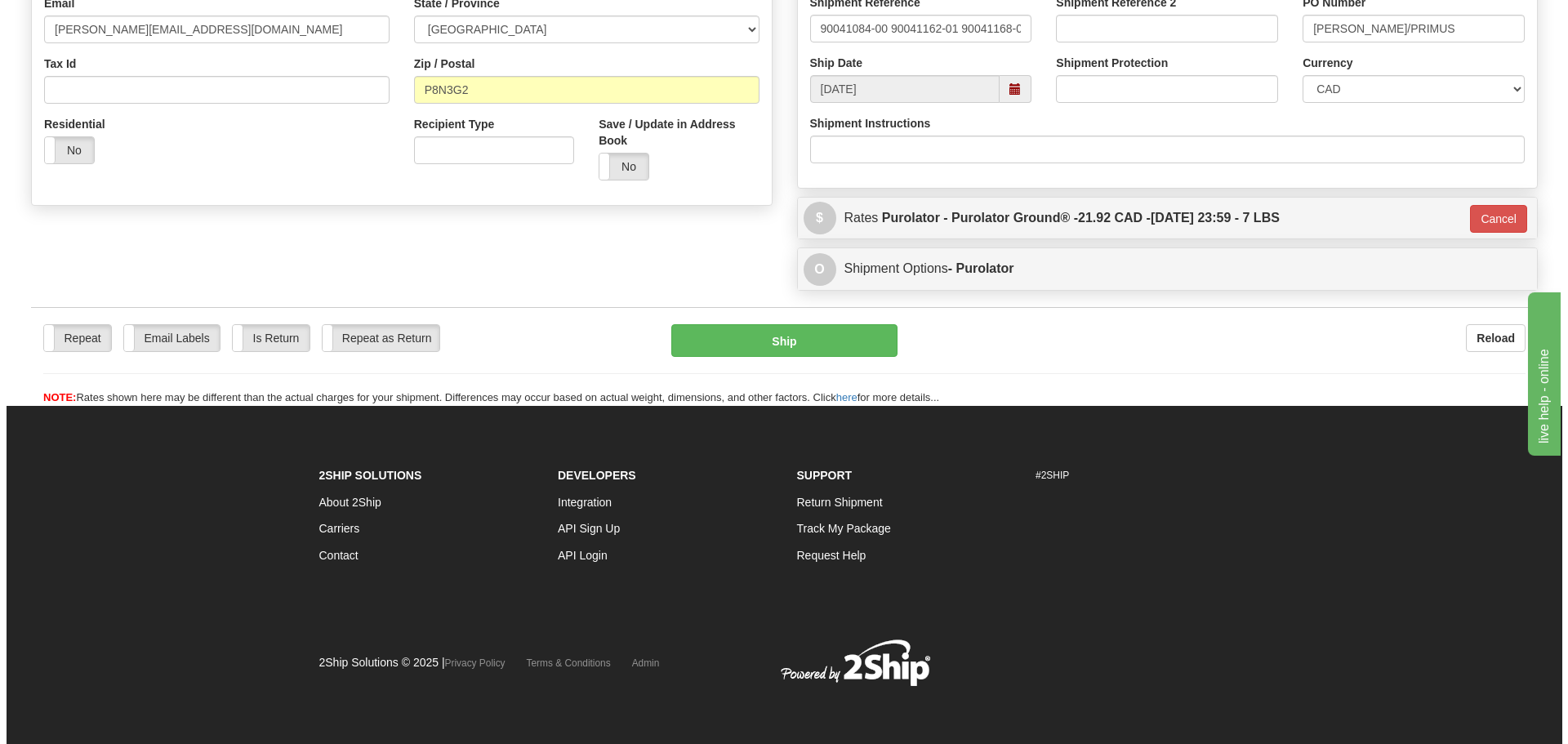
scroll to position [486, 0]
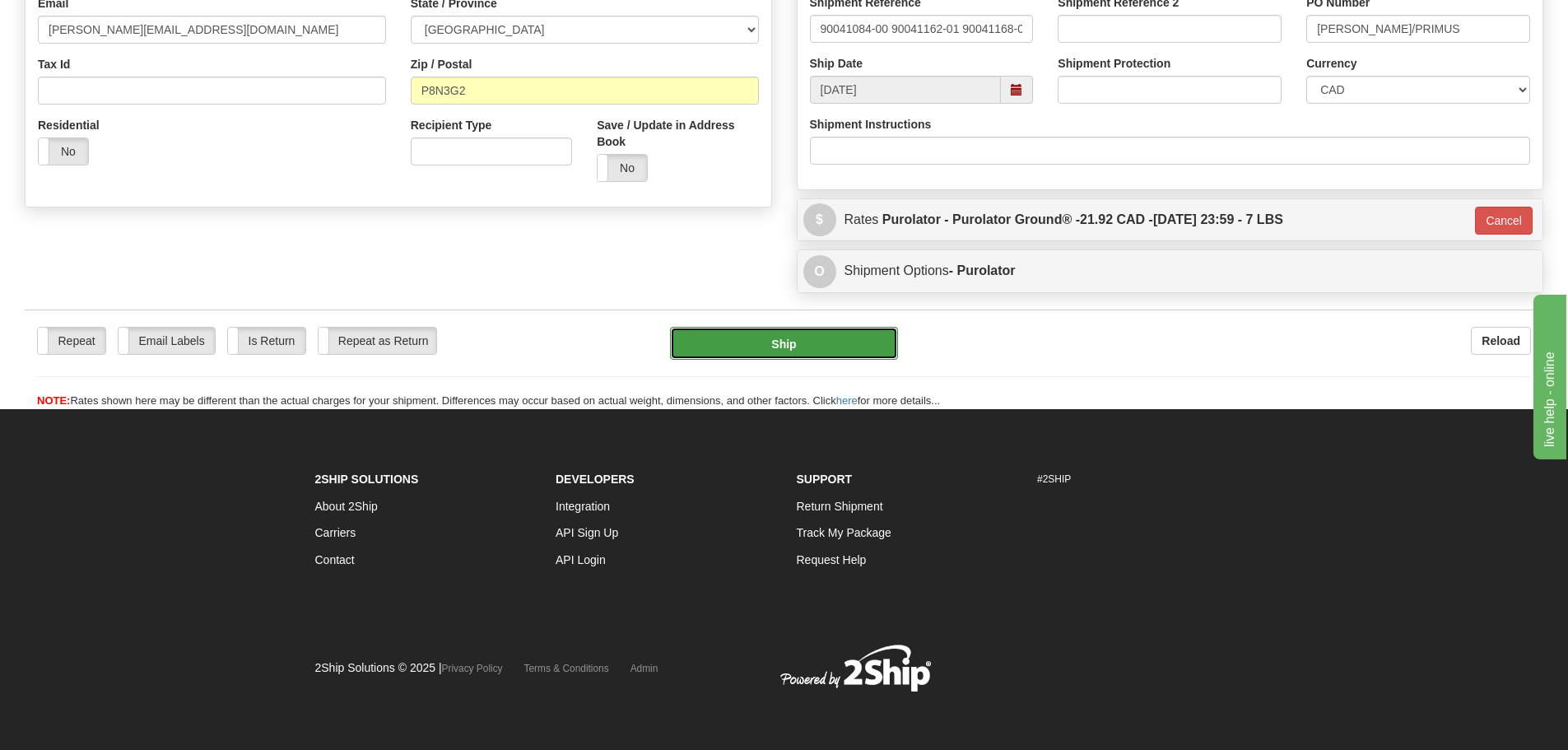
click at [779, 344] on button "Ship" at bounding box center [784, 343] width 228 height 33
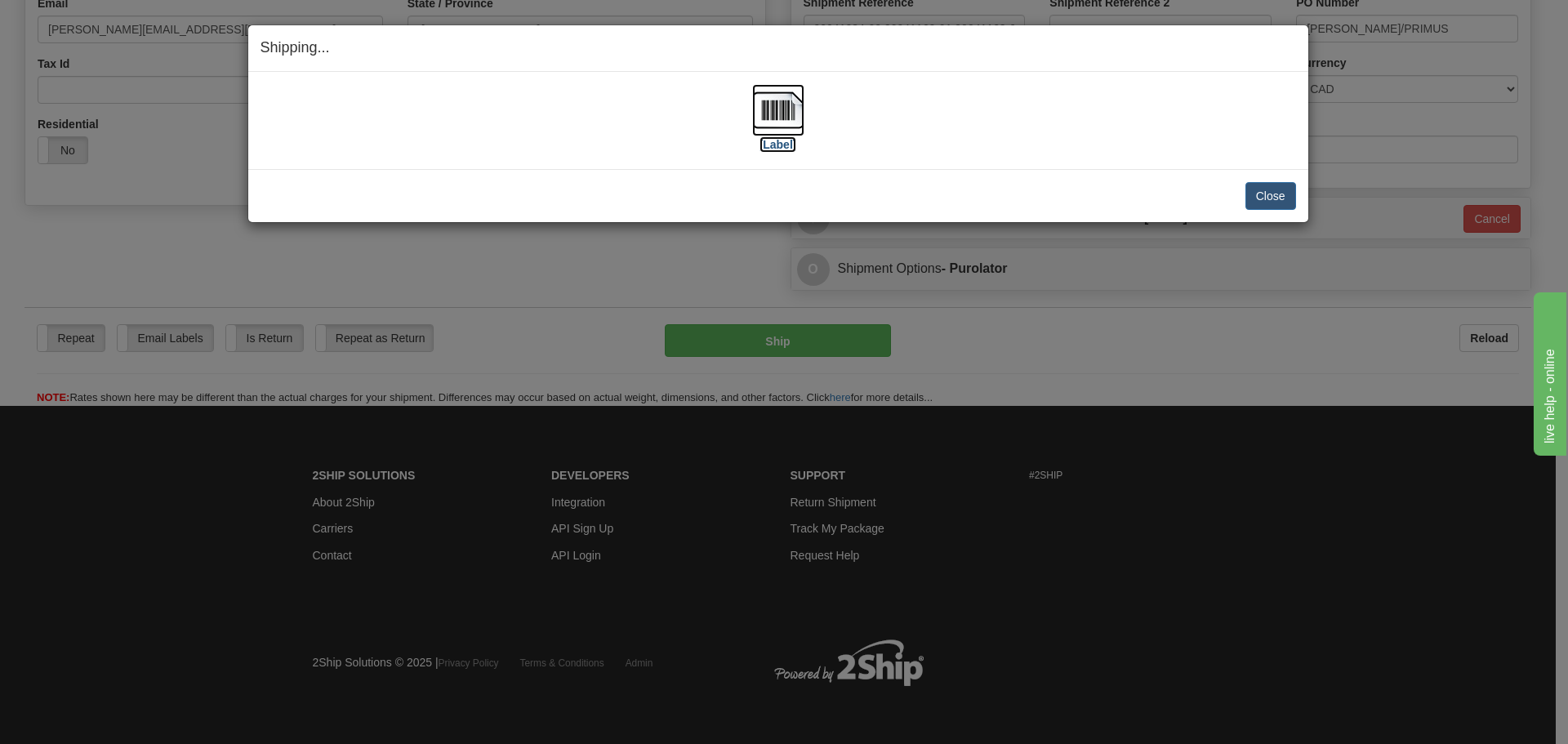
click at [779, 144] on label "[Label]" at bounding box center [778, 144] width 38 height 16
click at [1273, 196] on button "Close" at bounding box center [1271, 196] width 50 height 28
